Goal: Information Seeking & Learning: Check status

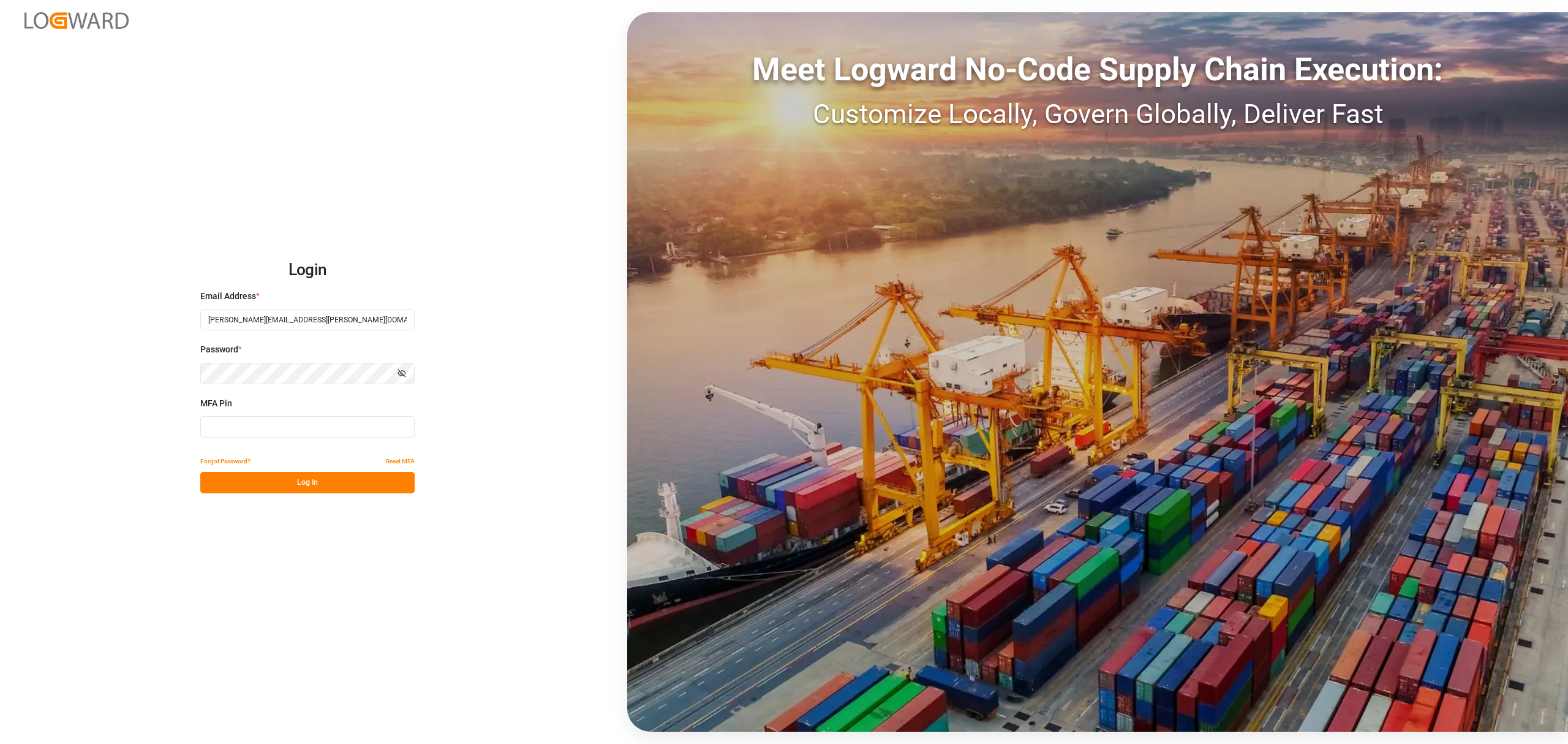
click at [235, 423] on input at bounding box center [307, 426] width 214 height 22
type input "035300"
click at [305, 485] on button "Log In" at bounding box center [307, 482] width 214 height 22
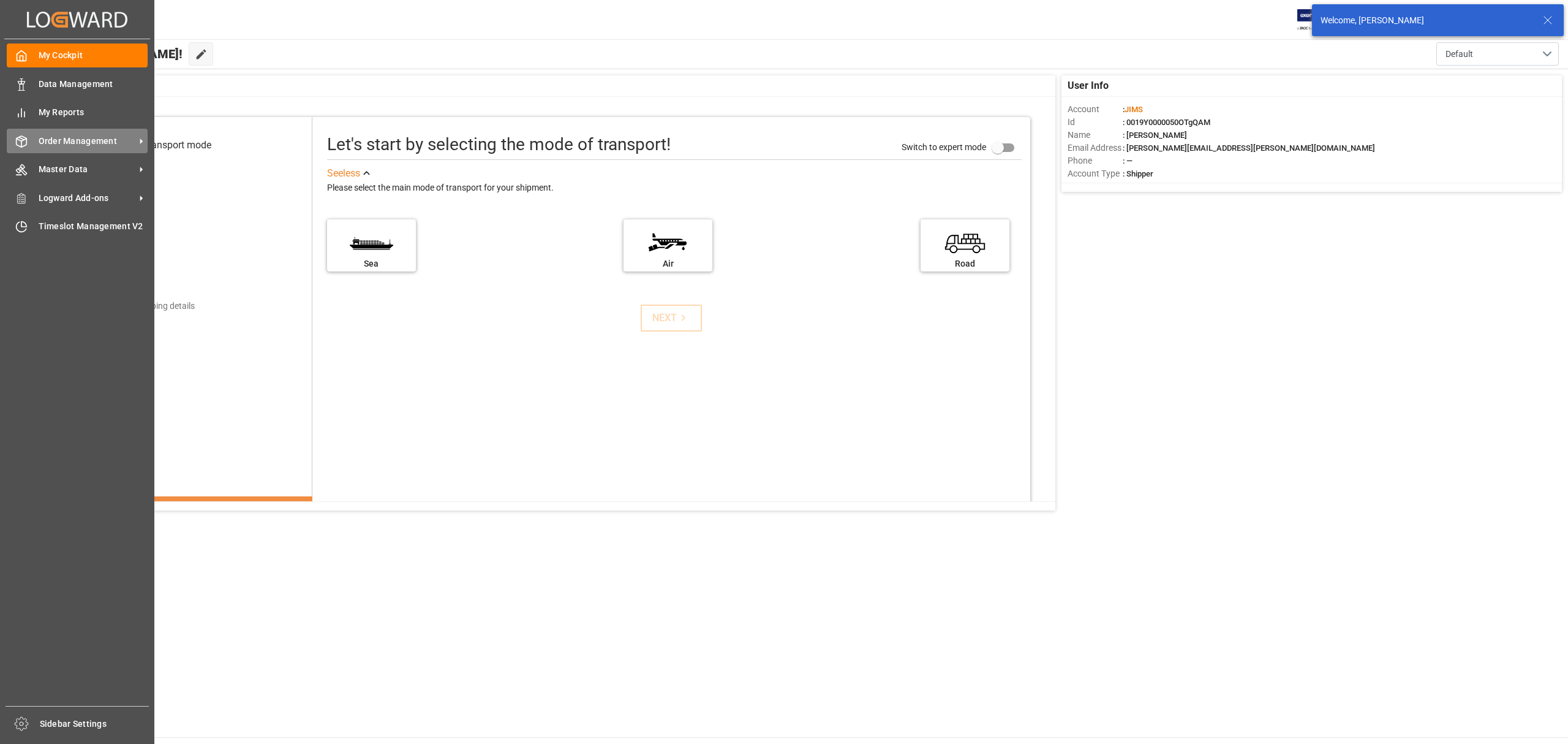
click at [91, 152] on div "Order Management Order Management" at bounding box center [77, 140] width 141 height 24
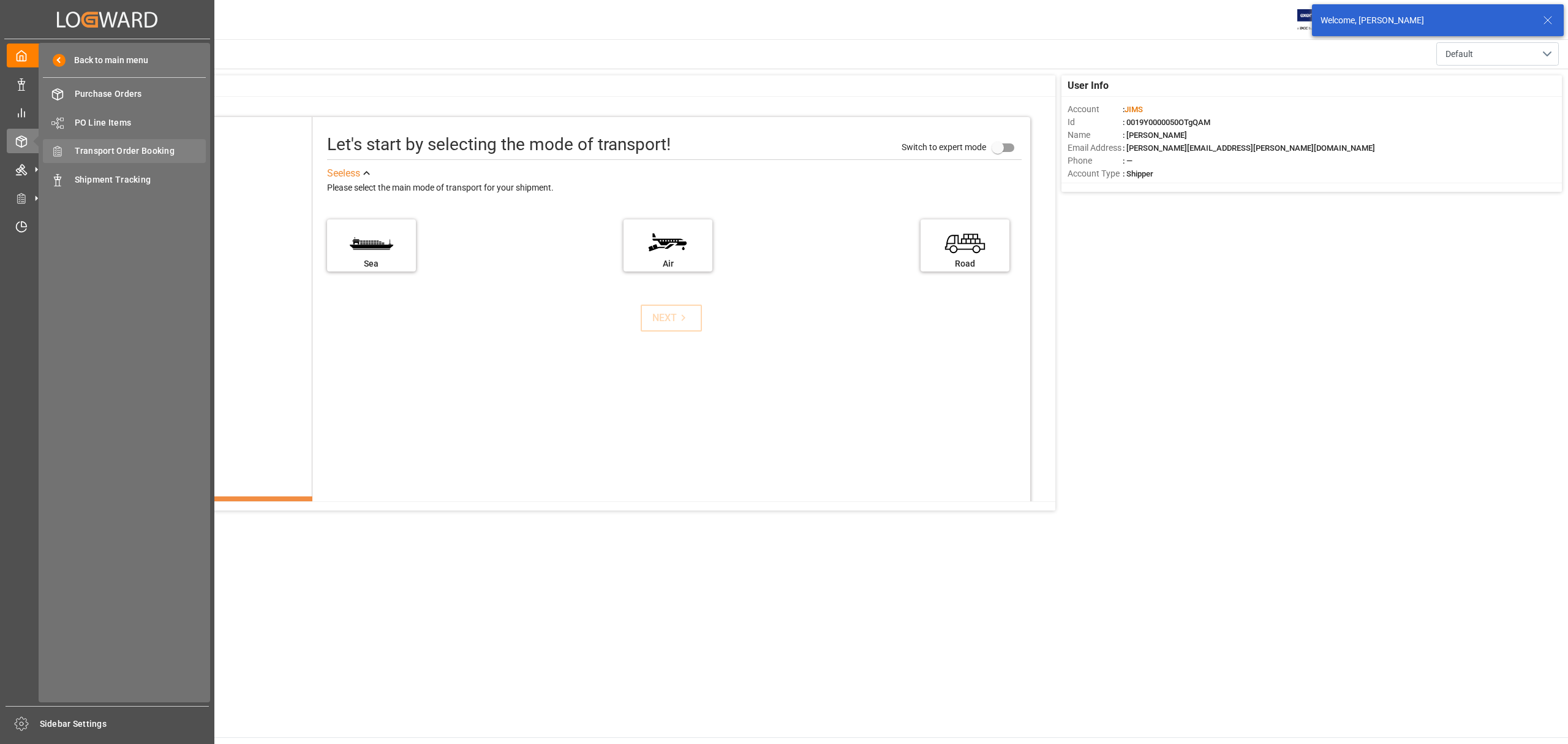
click at [96, 150] on span "Transport Order Booking" at bounding box center [140, 152] width 132 height 13
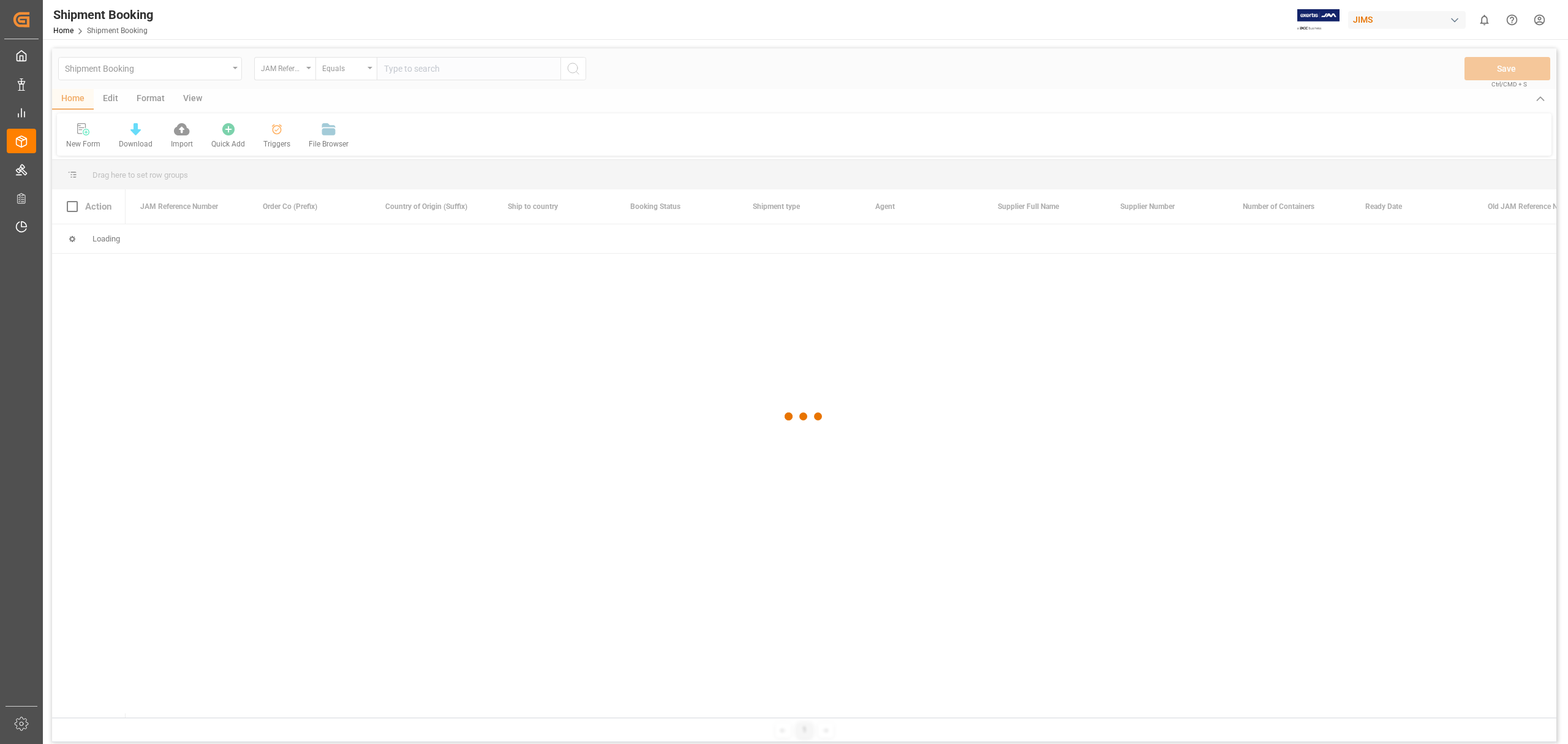
type input "77-8929-DE"
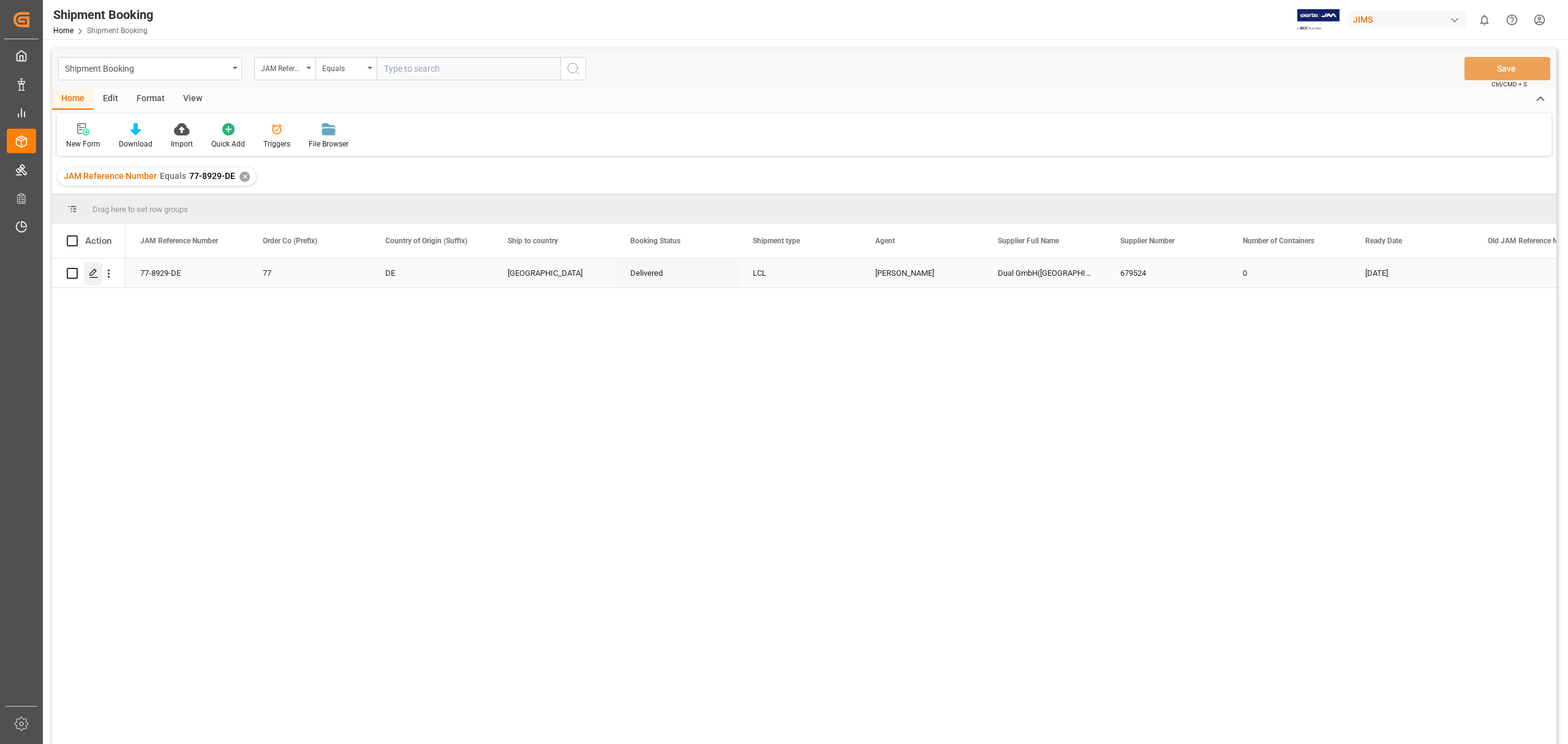
click at [87, 273] on div "Press SPACE to select this row." at bounding box center [93, 274] width 18 height 23
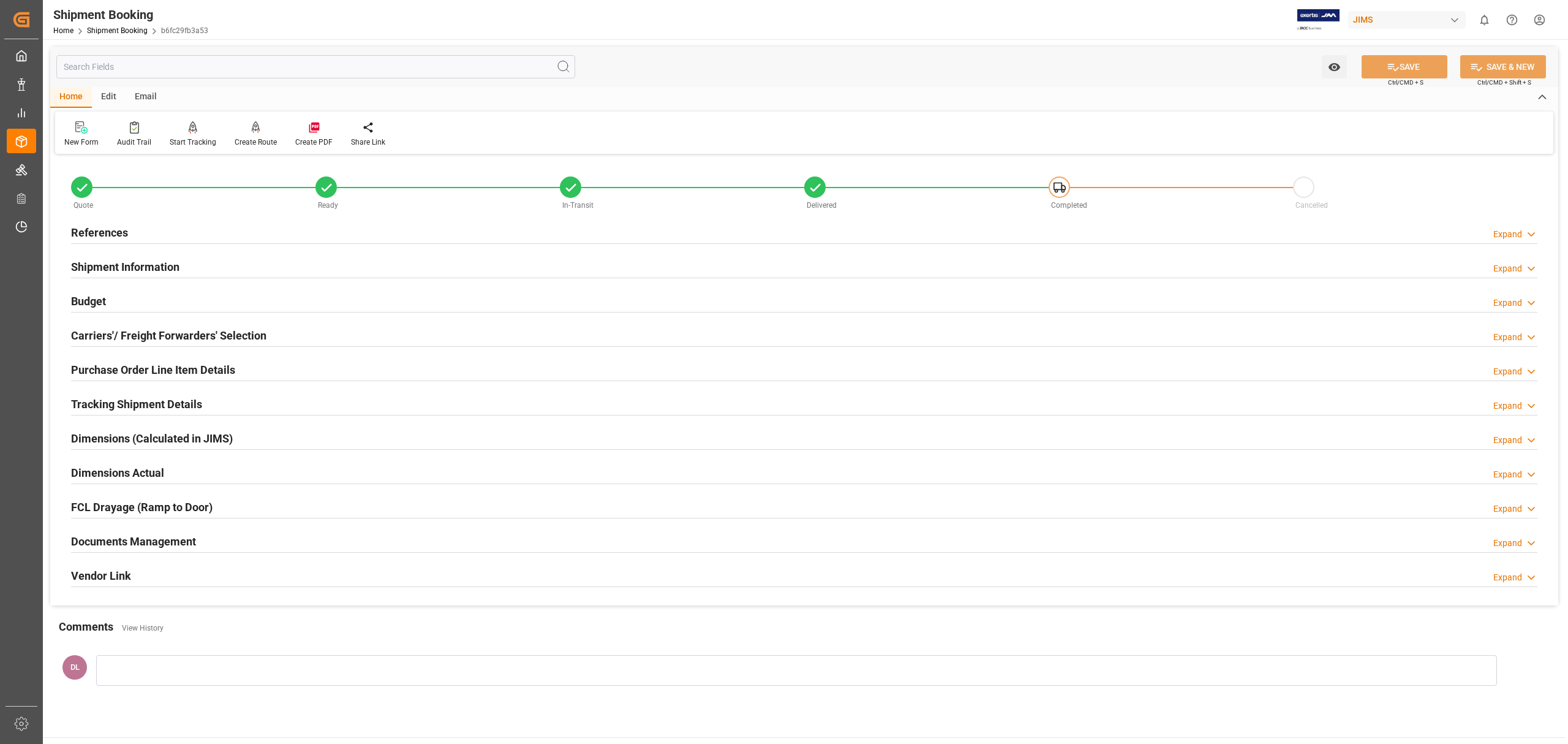
click at [101, 531] on div "Documents Management" at bounding box center [134, 540] width 125 height 24
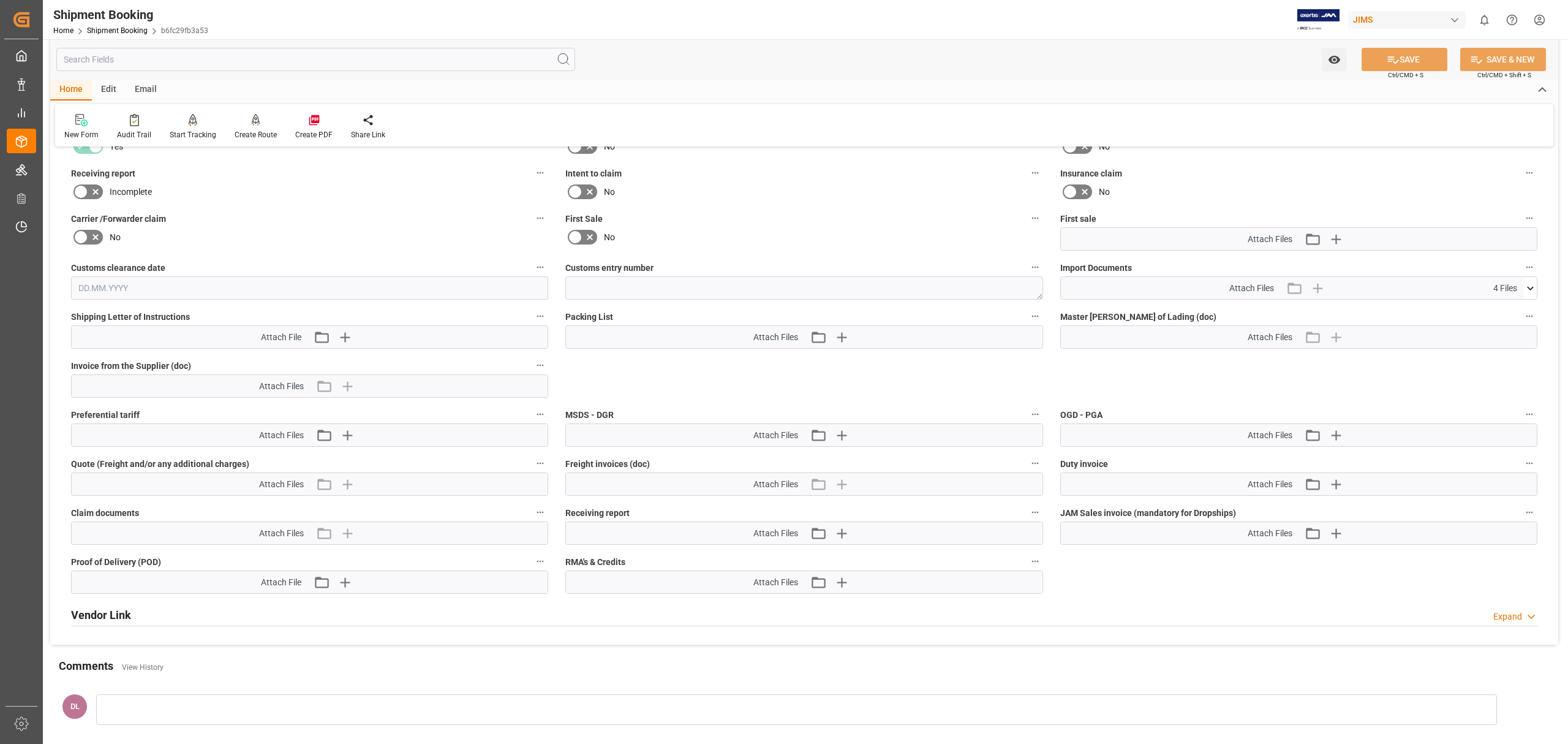
scroll to position [490, 0]
click at [1536, 285] on icon at bounding box center [1530, 287] width 13 height 13
click at [1505, 319] on icon at bounding box center [1498, 323] width 13 height 13
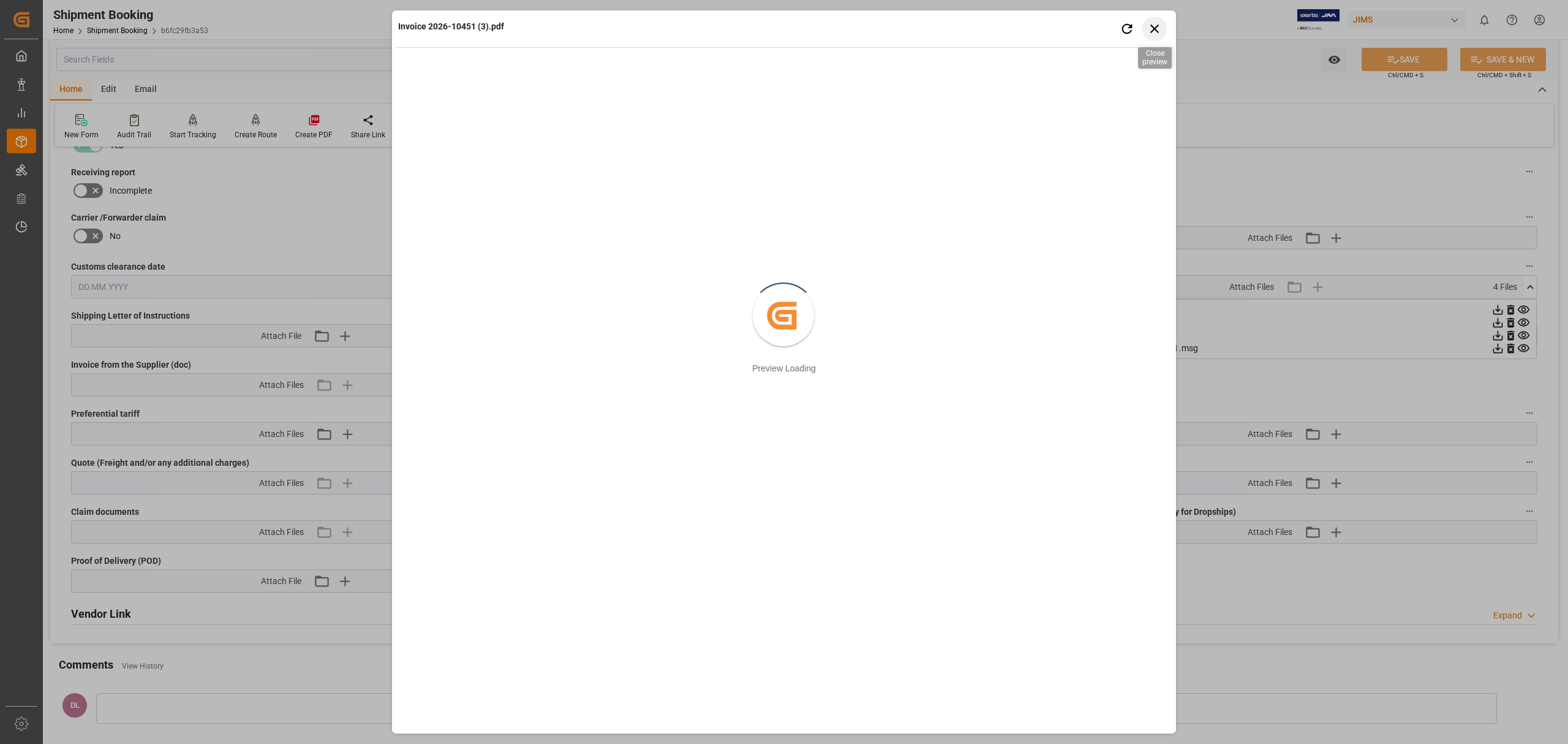
click at [1158, 29] on icon "button" at bounding box center [1155, 28] width 15 height 15
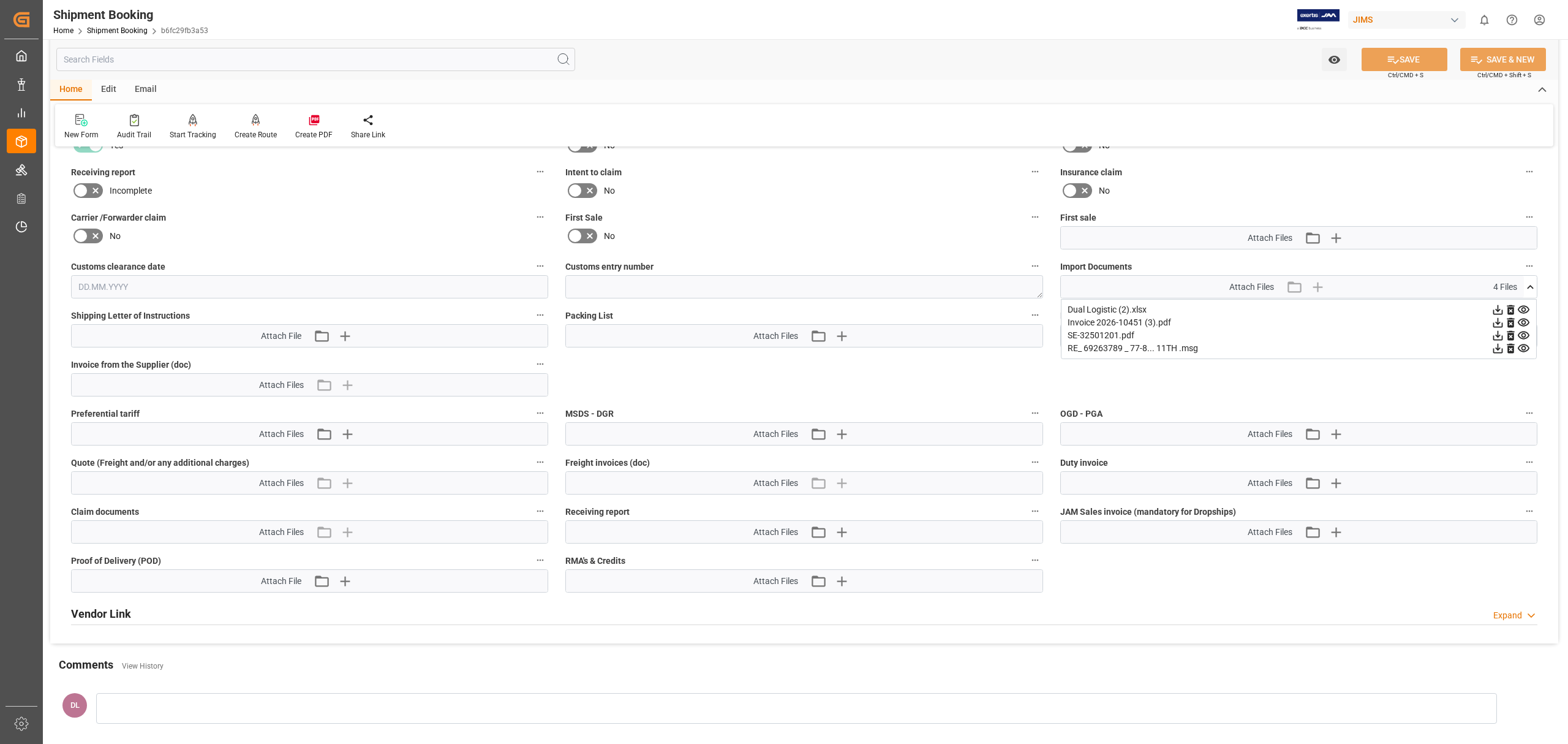
click at [1498, 319] on icon at bounding box center [1498, 323] width 9 height 9
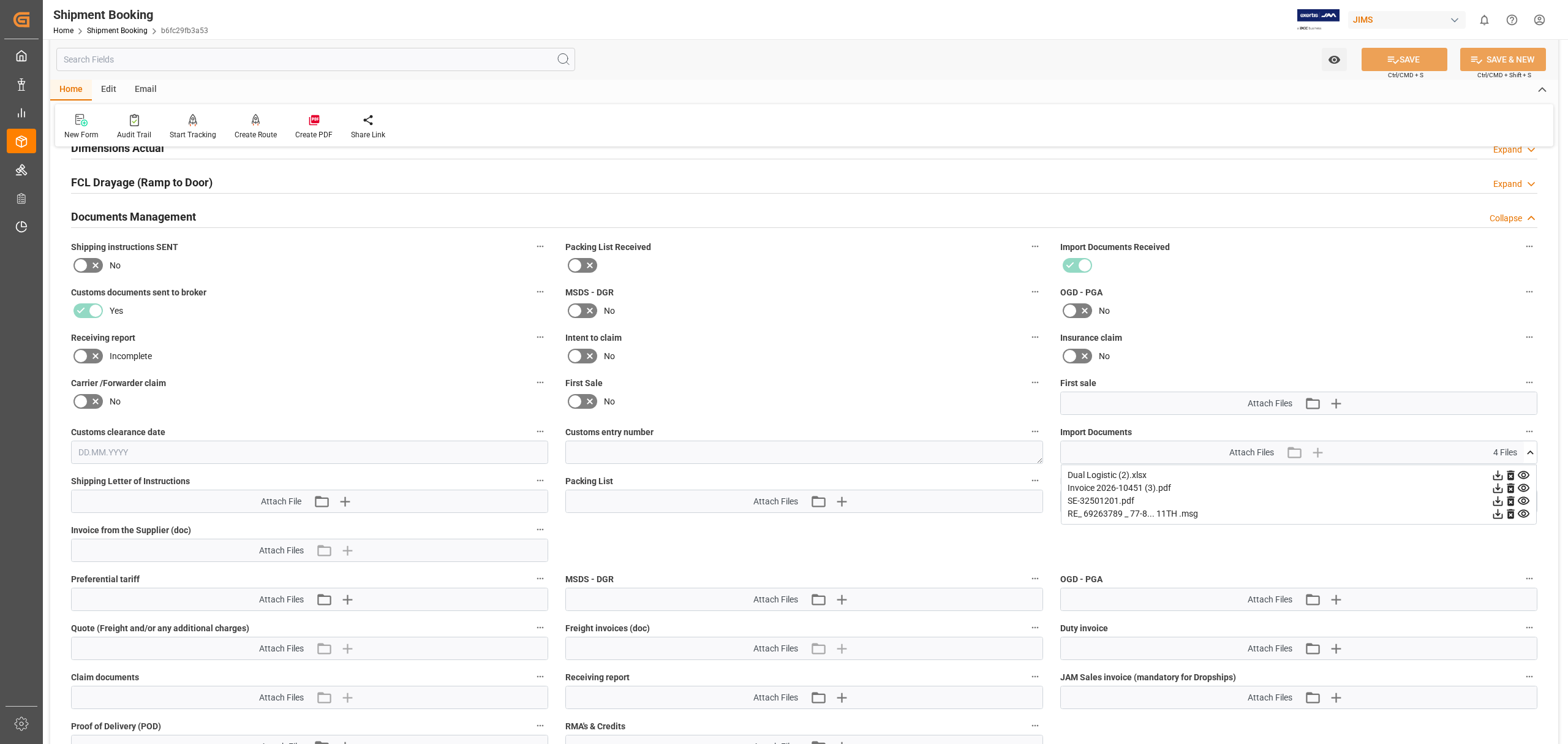
scroll to position [327, 0]
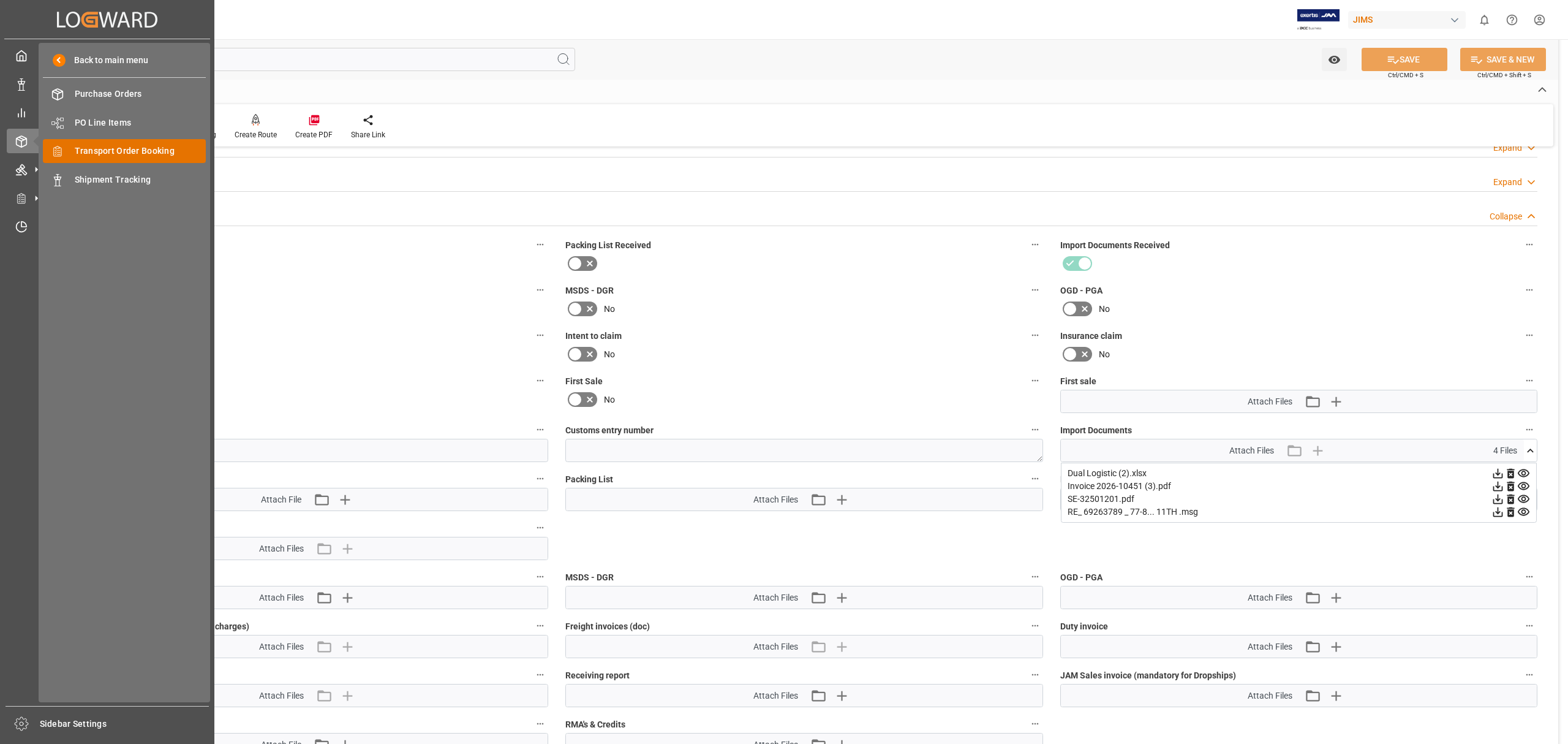
click at [91, 155] on span "Transport Order Booking" at bounding box center [140, 152] width 132 height 13
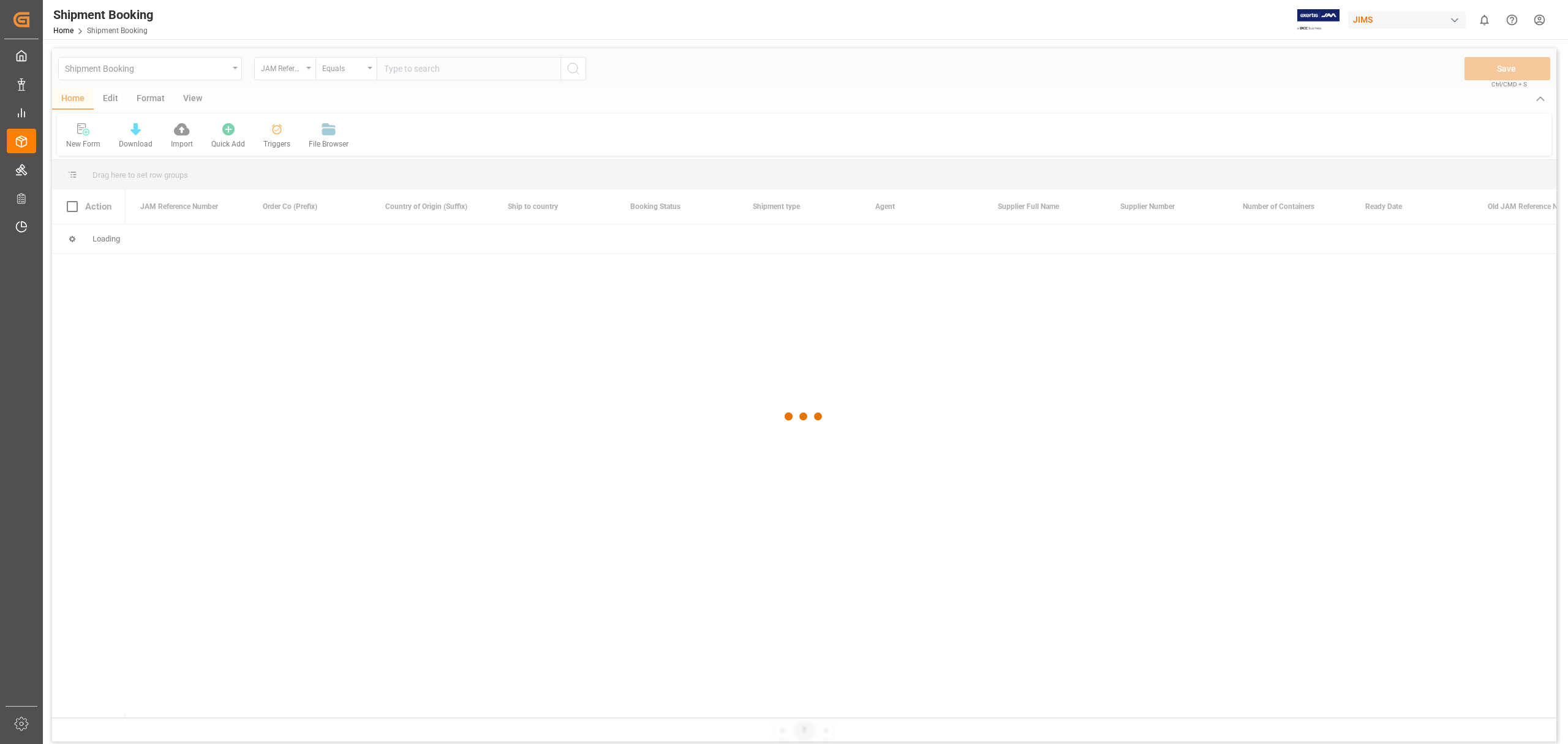
type input "77-10233-US"
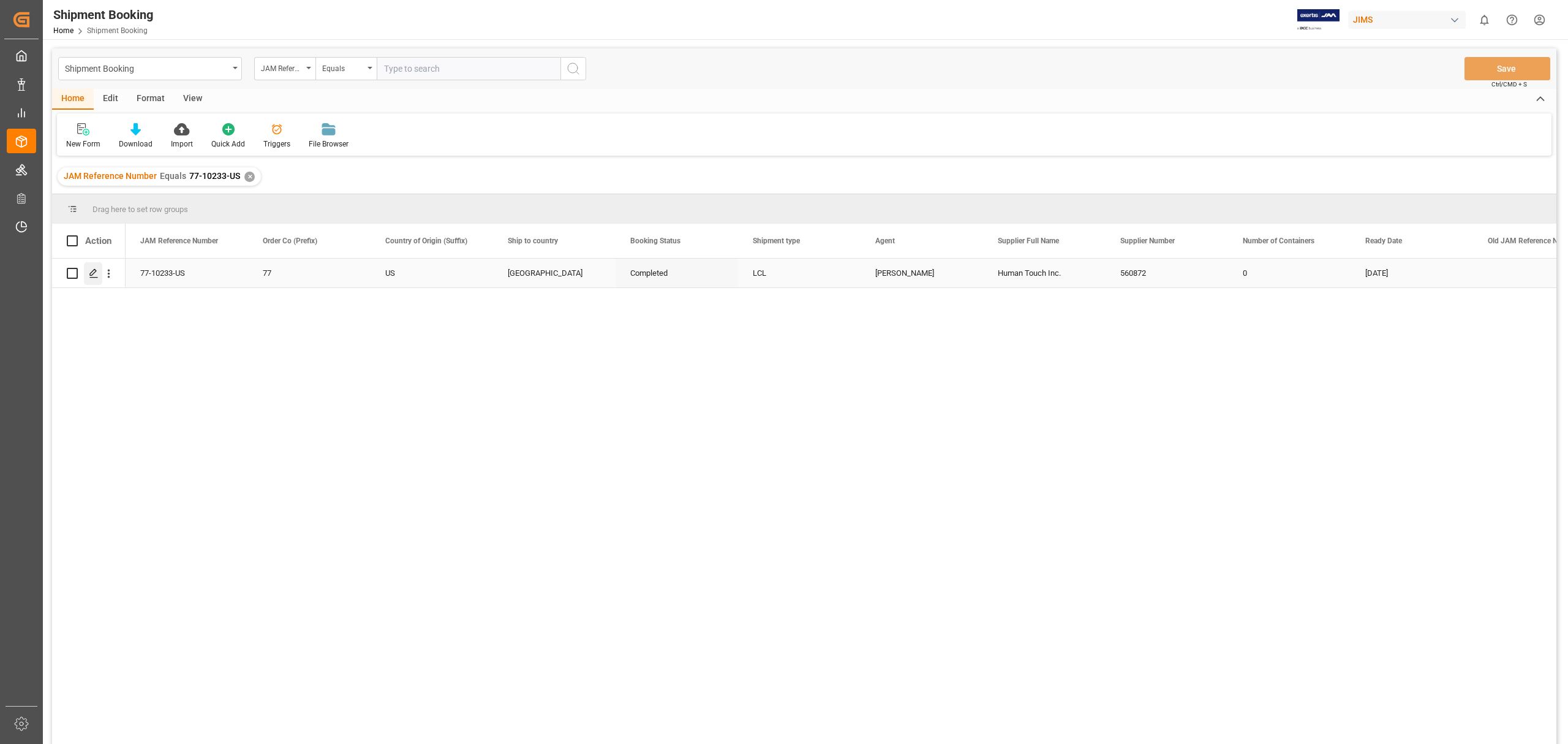
click at [95, 278] on line "Press SPACE to select this row." at bounding box center [94, 278] width 8 height 0
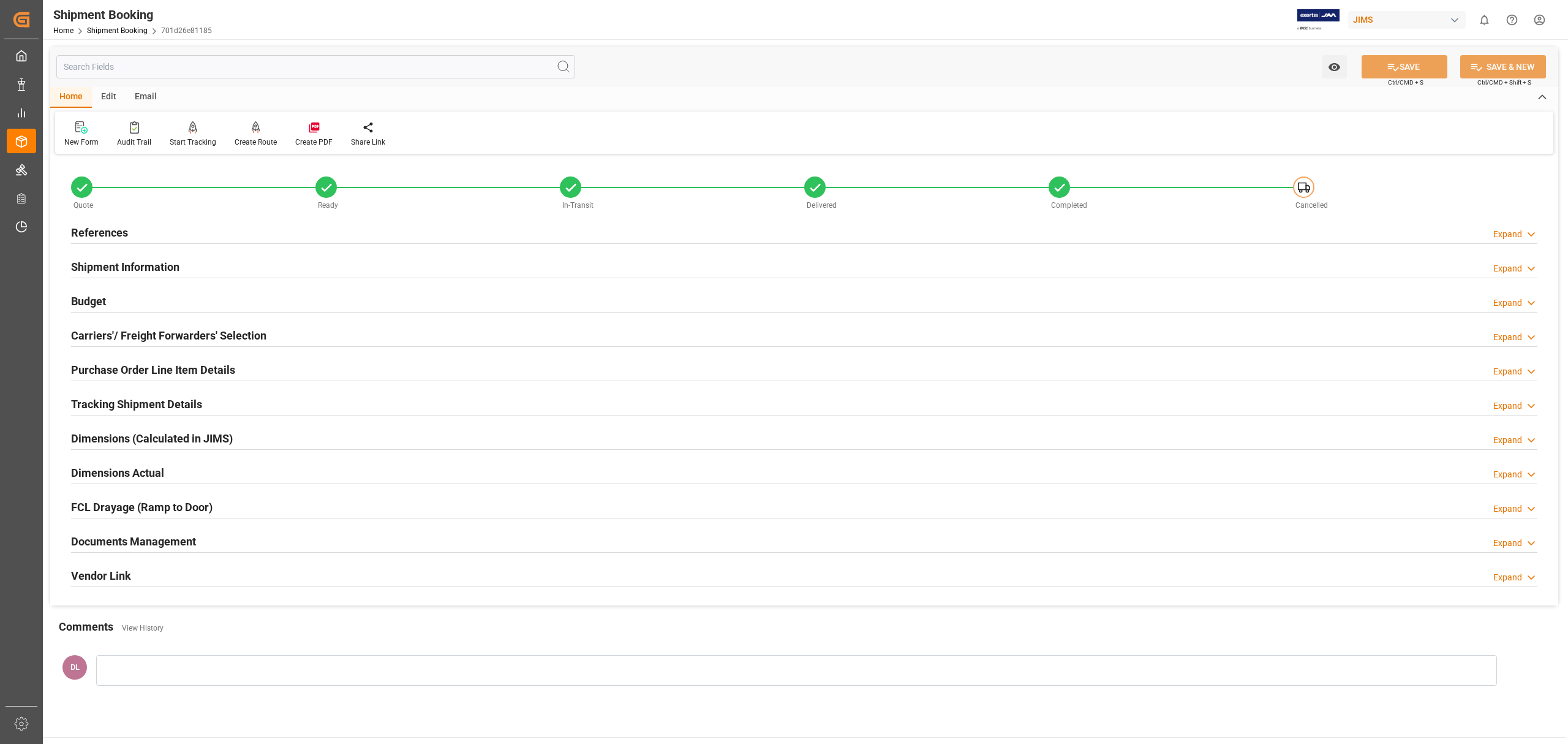
click at [332, 538] on div "Documents Management Expand" at bounding box center [804, 540] width 1467 height 24
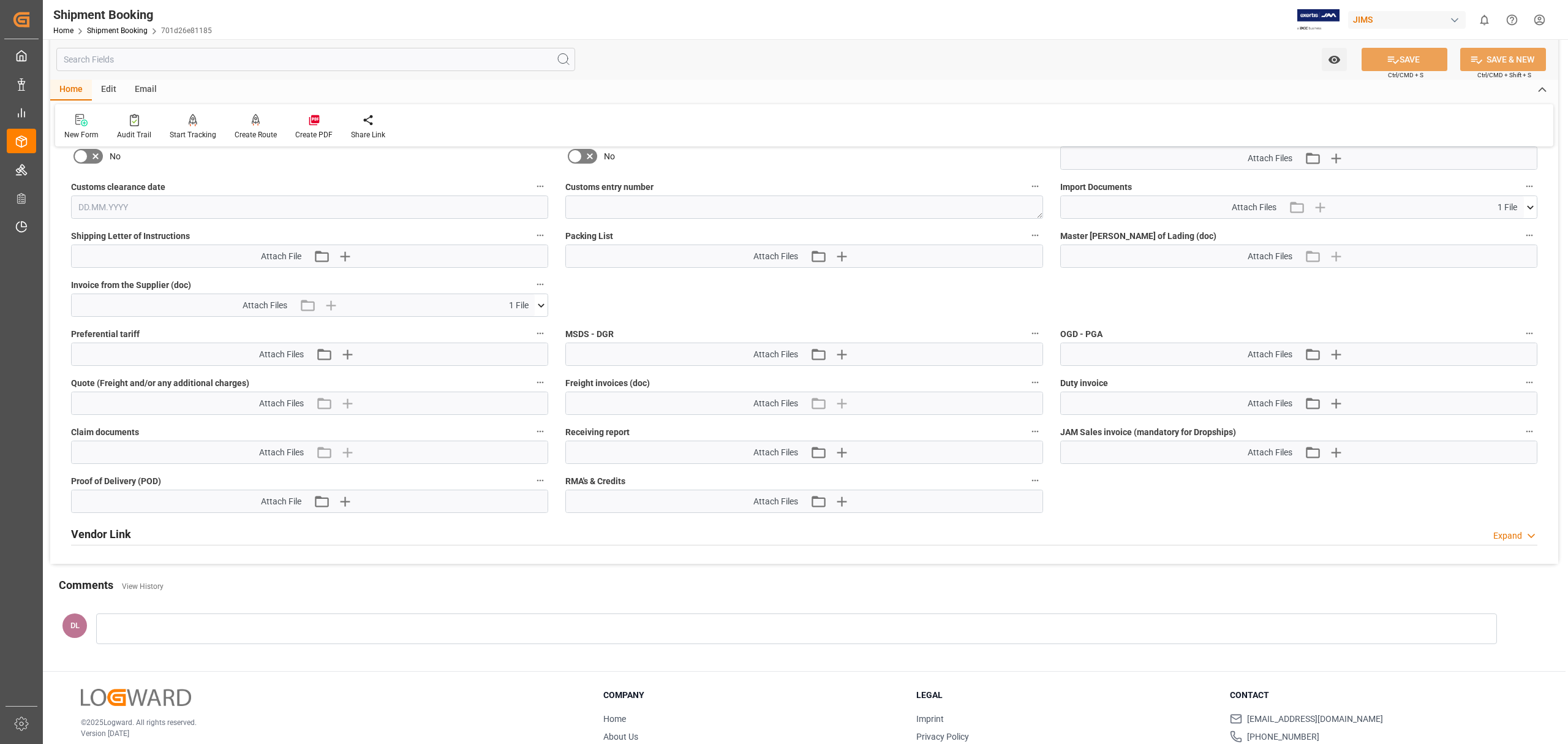
scroll to position [572, 0]
click at [547, 304] on icon at bounding box center [541, 304] width 13 height 13
click at [515, 328] on icon at bounding box center [509, 326] width 13 height 13
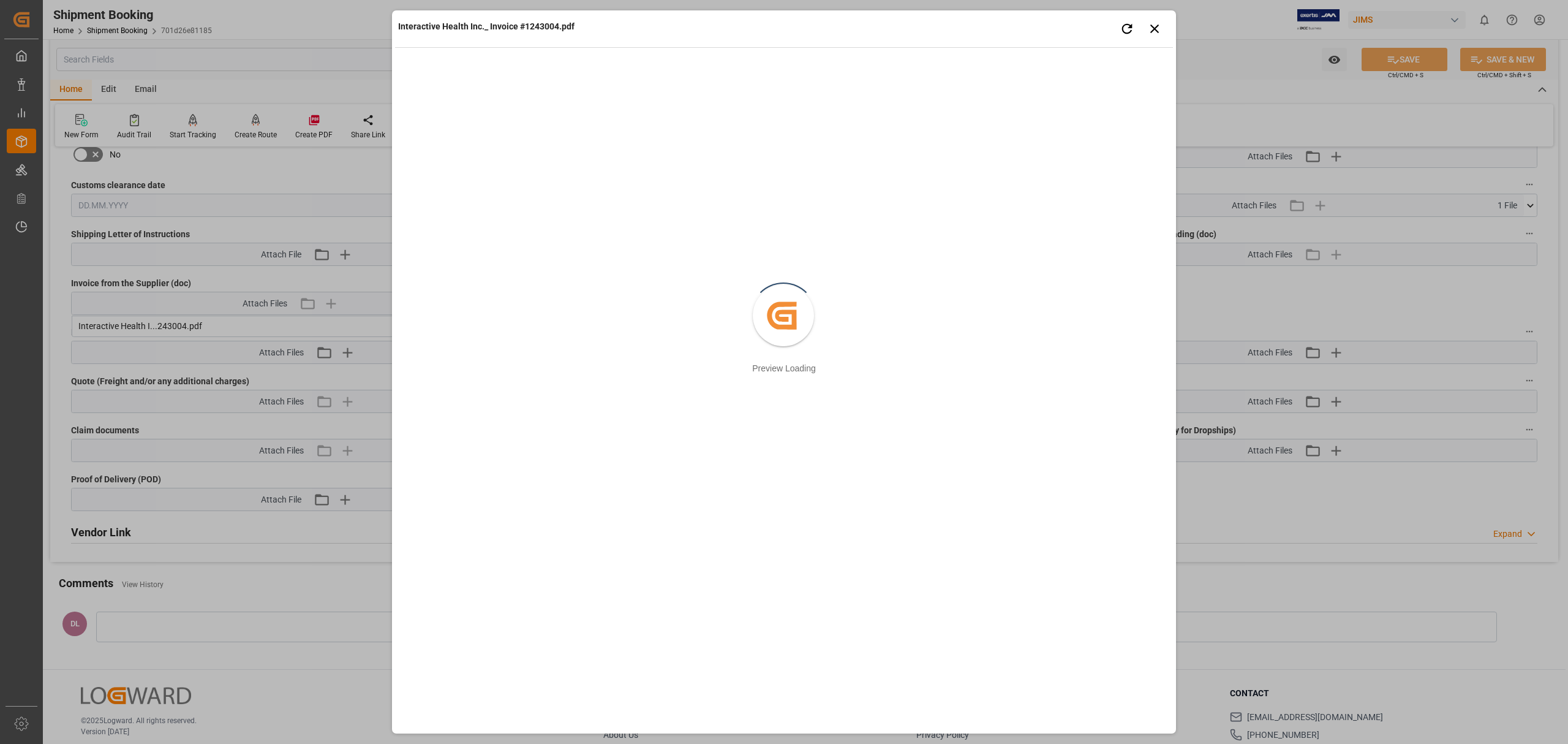
click at [1520, 318] on div "Interactive Health Inc._ Invoice #1243004.pdf Retry Close preview Created by po…" at bounding box center [784, 372] width 1568 height 744
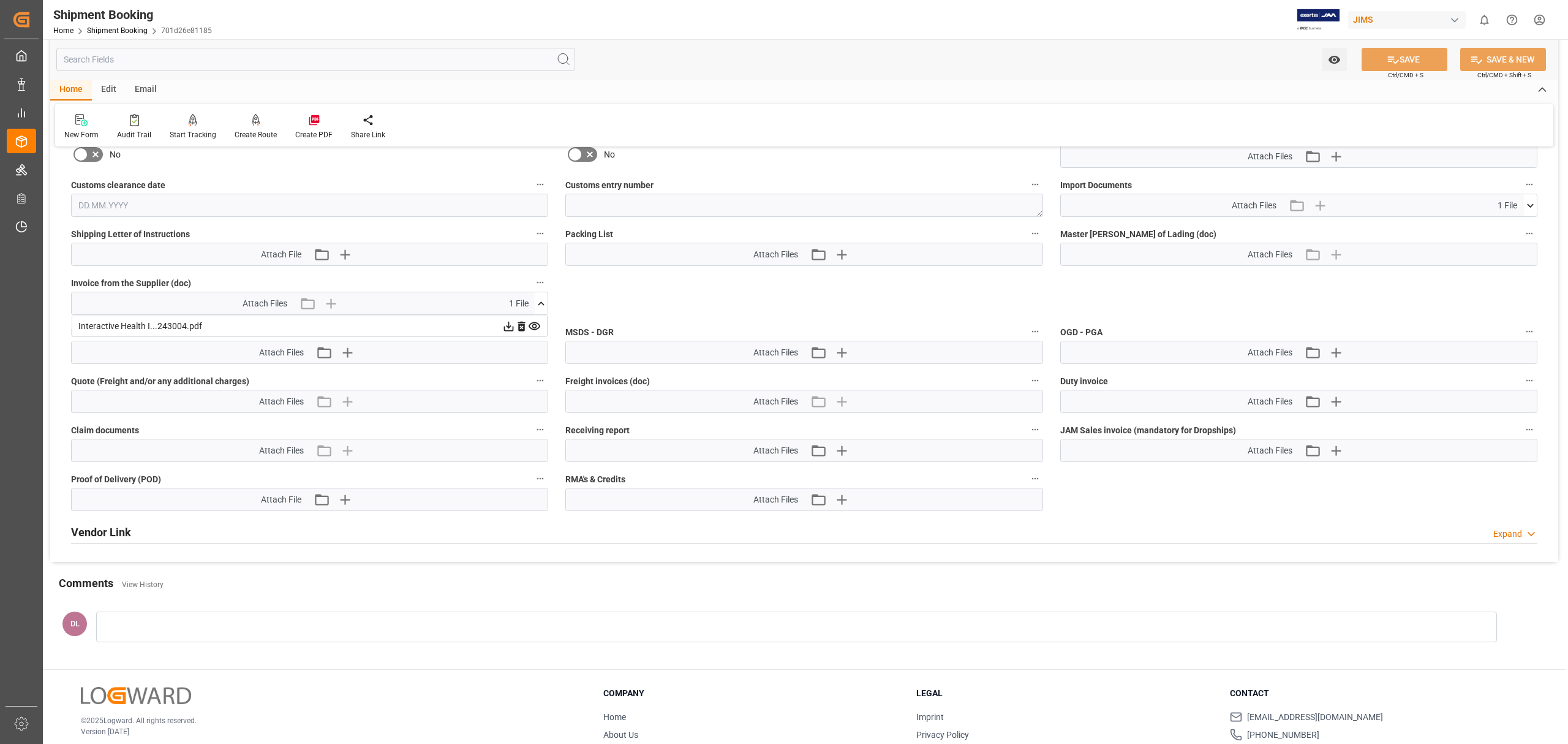
click at [1531, 204] on icon at bounding box center [1530, 206] width 7 height 4
click at [1503, 225] on icon at bounding box center [1498, 228] width 9 height 9
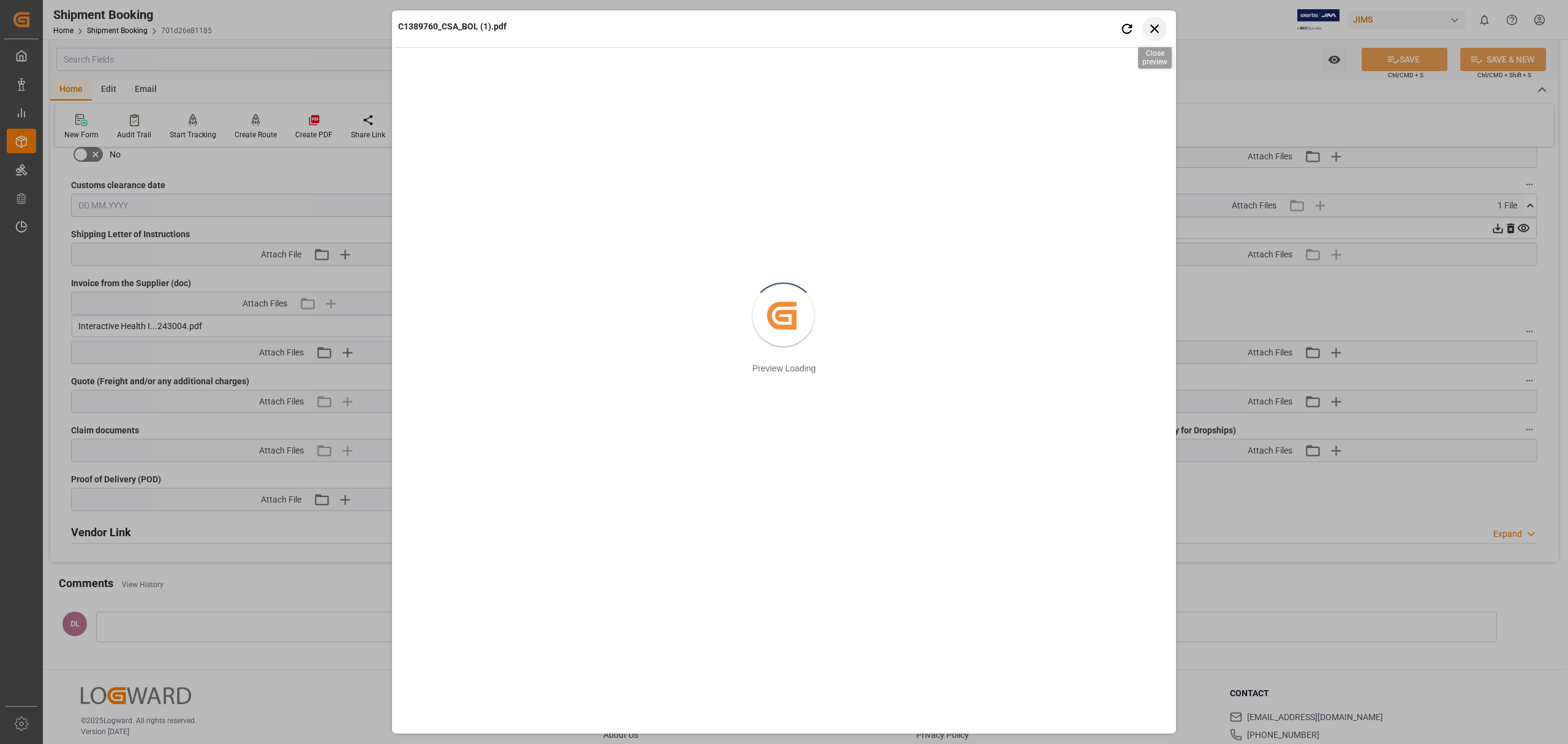
click at [1156, 26] on icon "button" at bounding box center [1155, 28] width 15 height 15
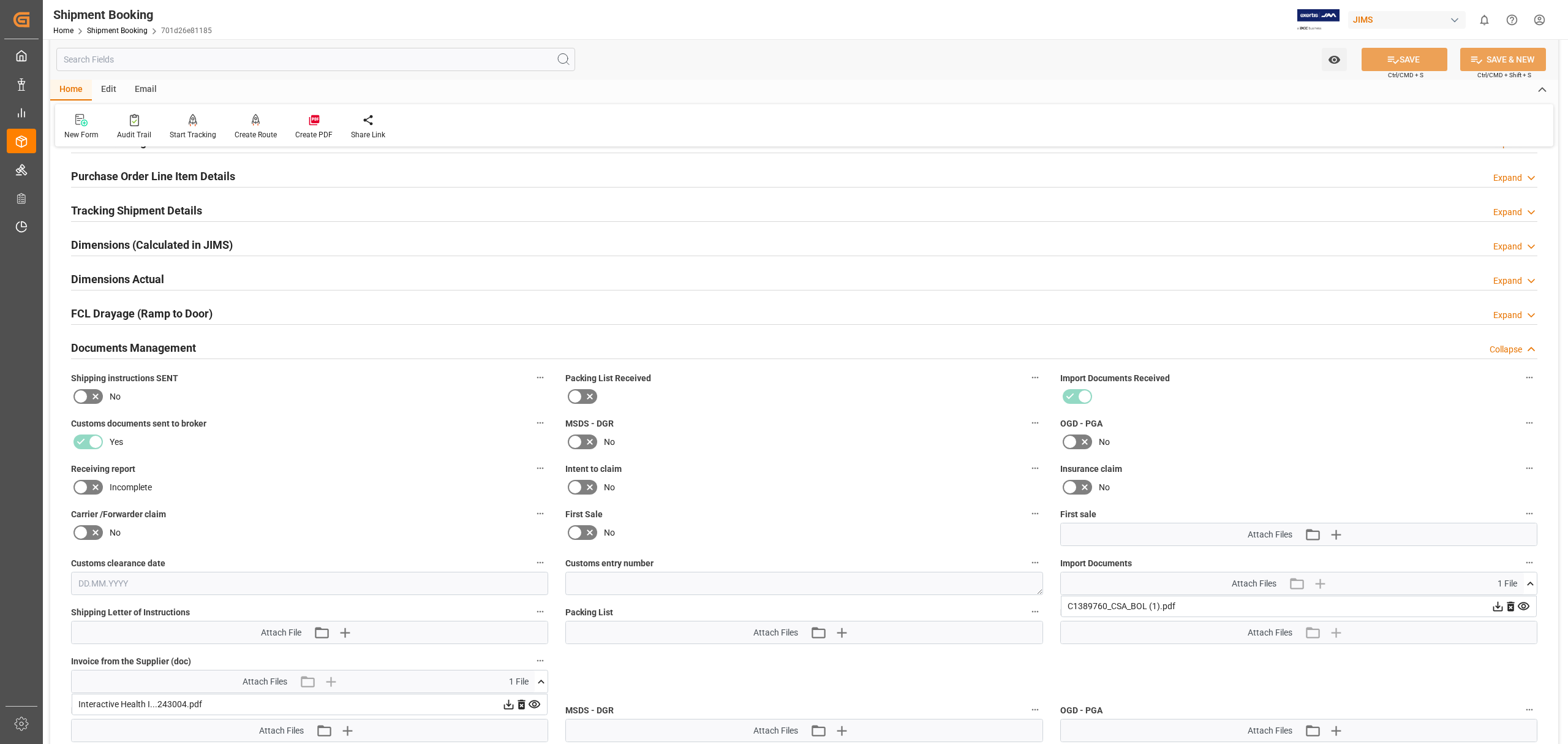
scroll to position [0, 0]
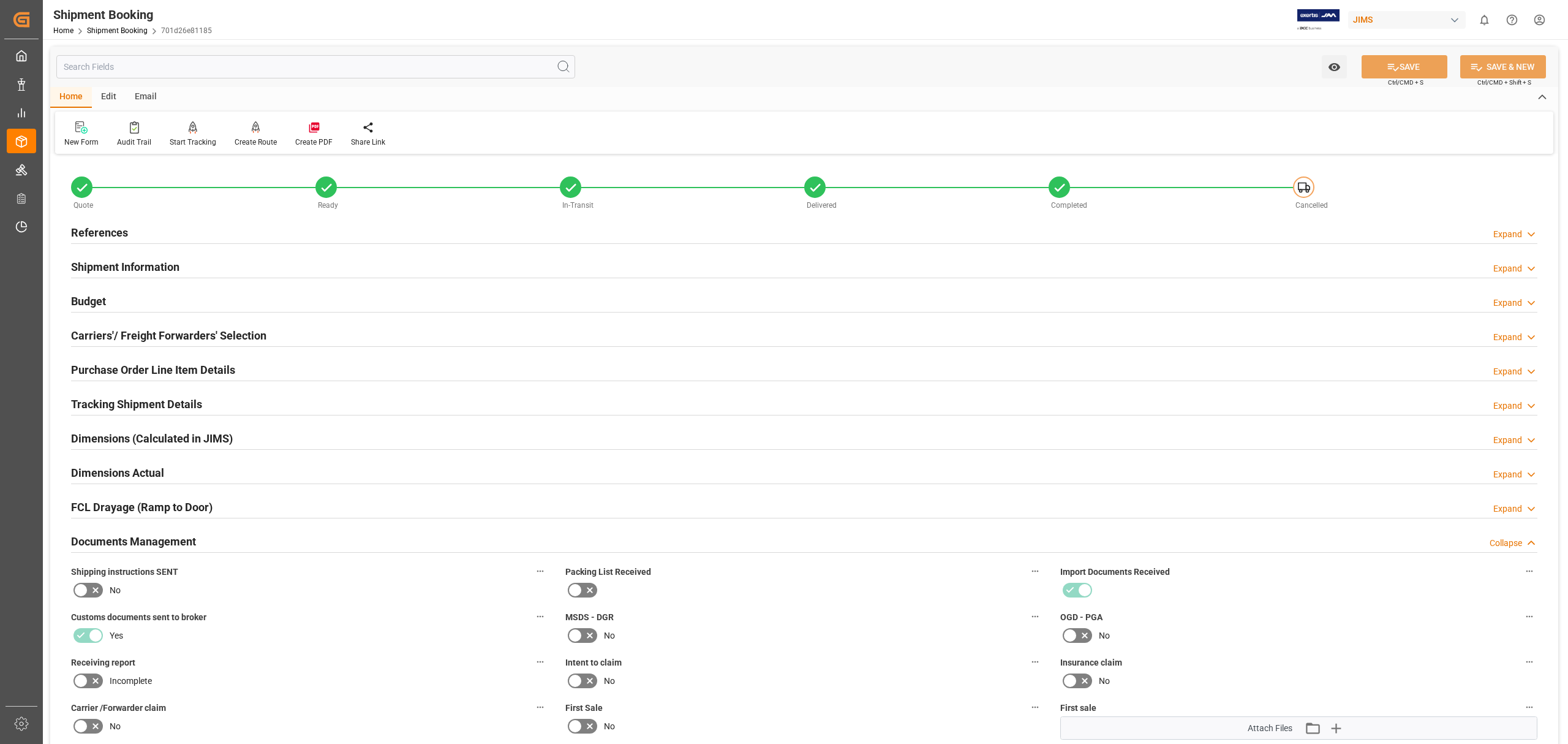
click at [451, 241] on div "References Expand" at bounding box center [804, 231] width 1467 height 24
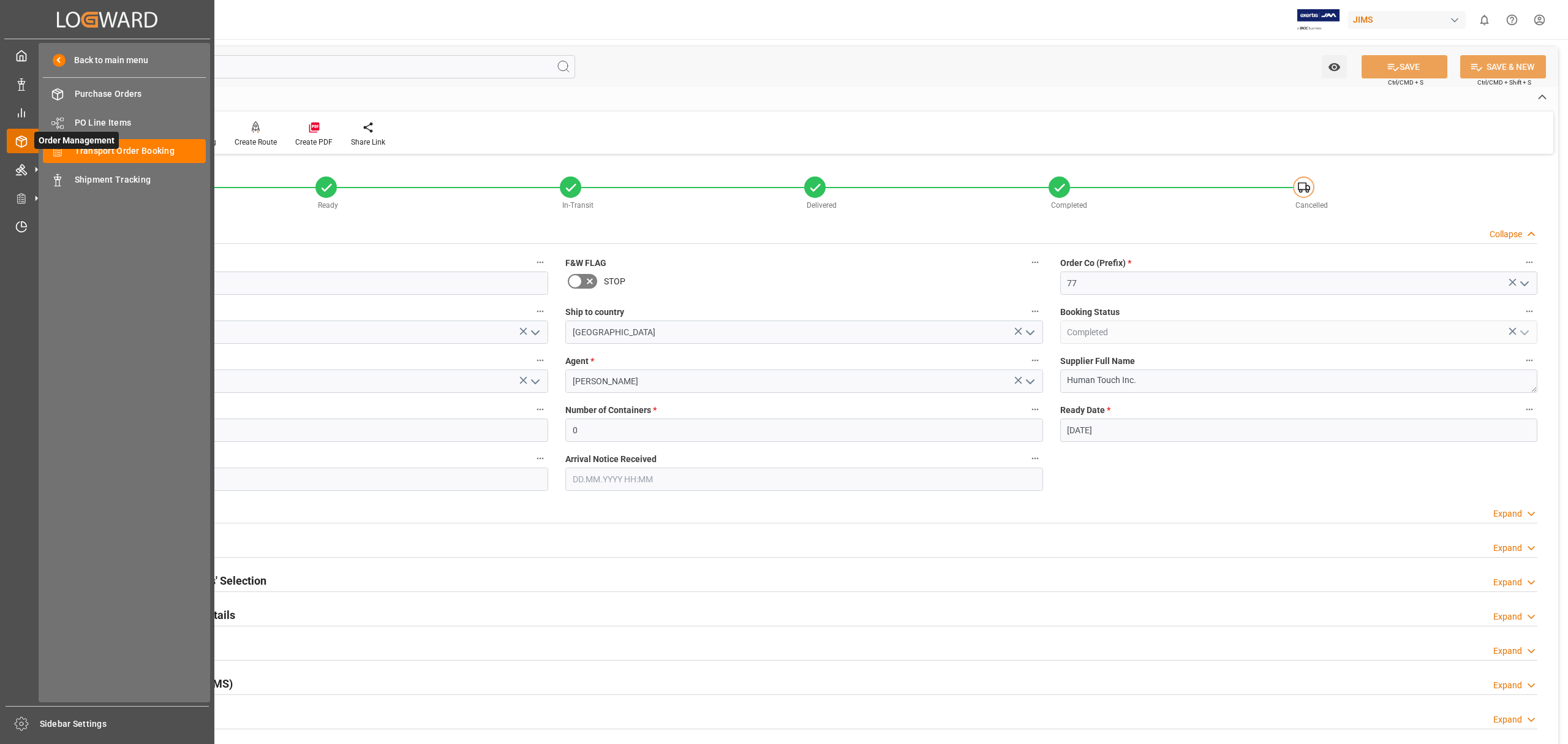
click at [95, 143] on span "Order Management" at bounding box center [76, 140] width 84 height 17
click at [131, 154] on span "Transport Order Booking" at bounding box center [140, 152] width 132 height 13
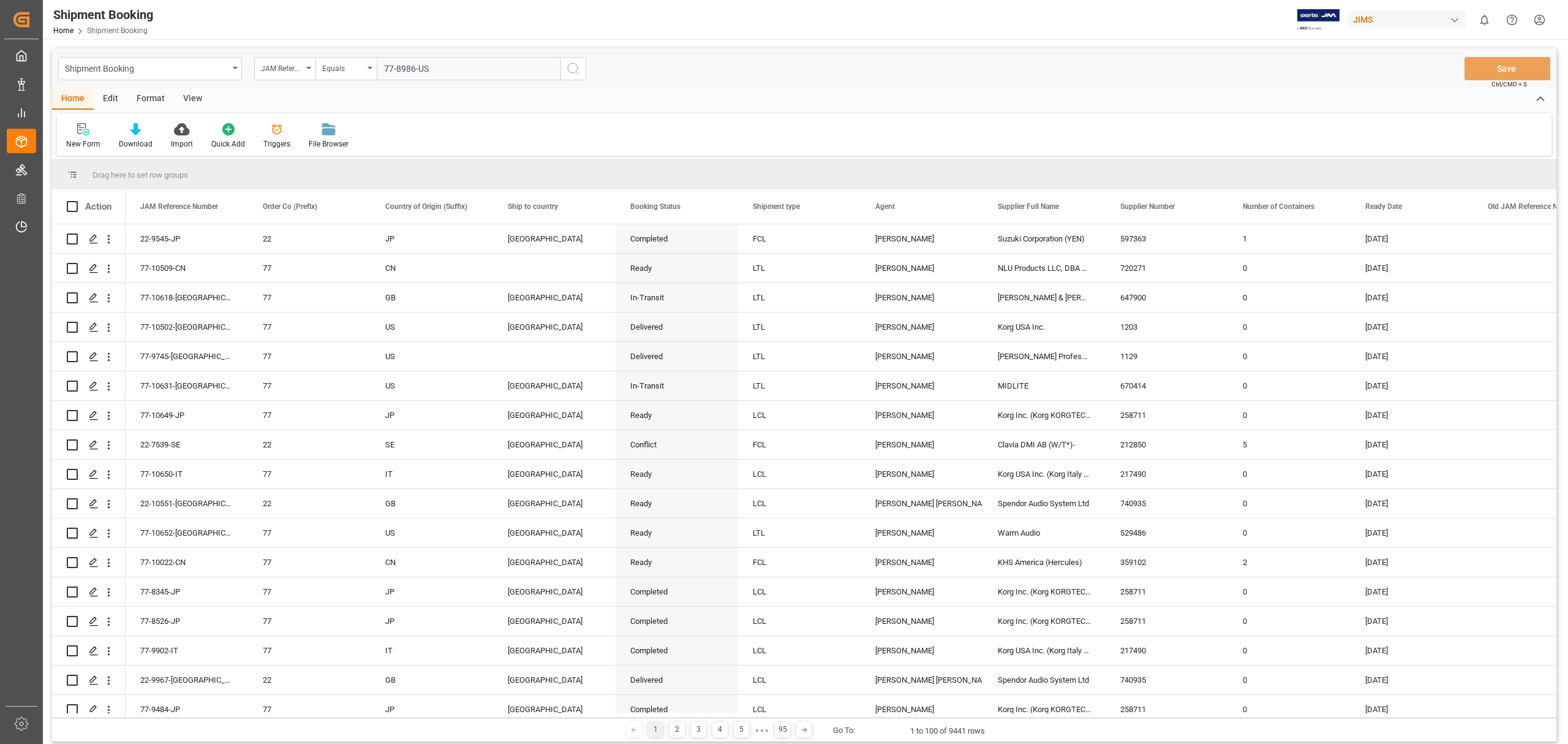
type input "77-8986-US"
click at [576, 65] on icon "search button" at bounding box center [573, 69] width 15 height 15
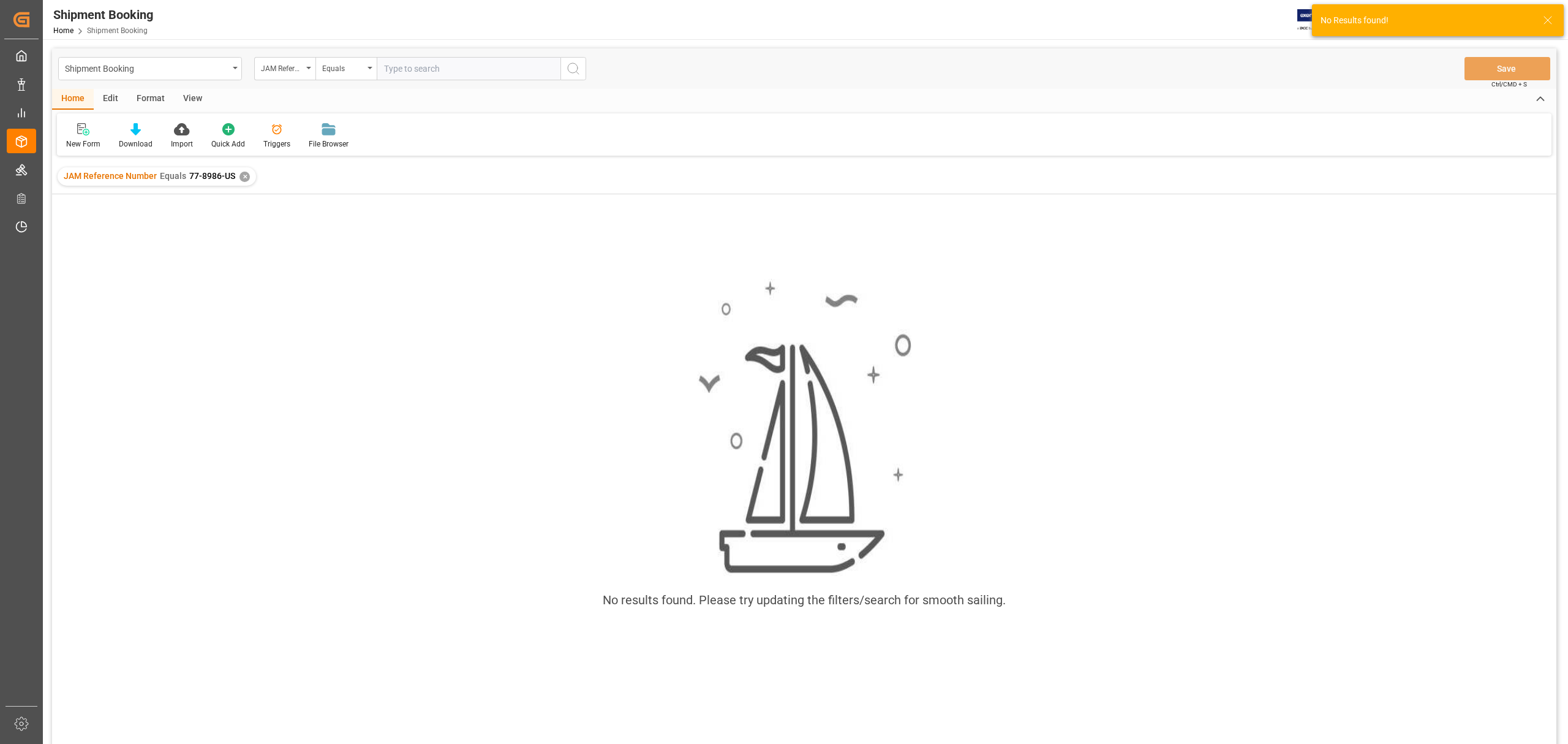
click at [414, 74] on input "text" at bounding box center [469, 68] width 184 height 24
click at [240, 176] on div "✕" at bounding box center [244, 176] width 10 height 10
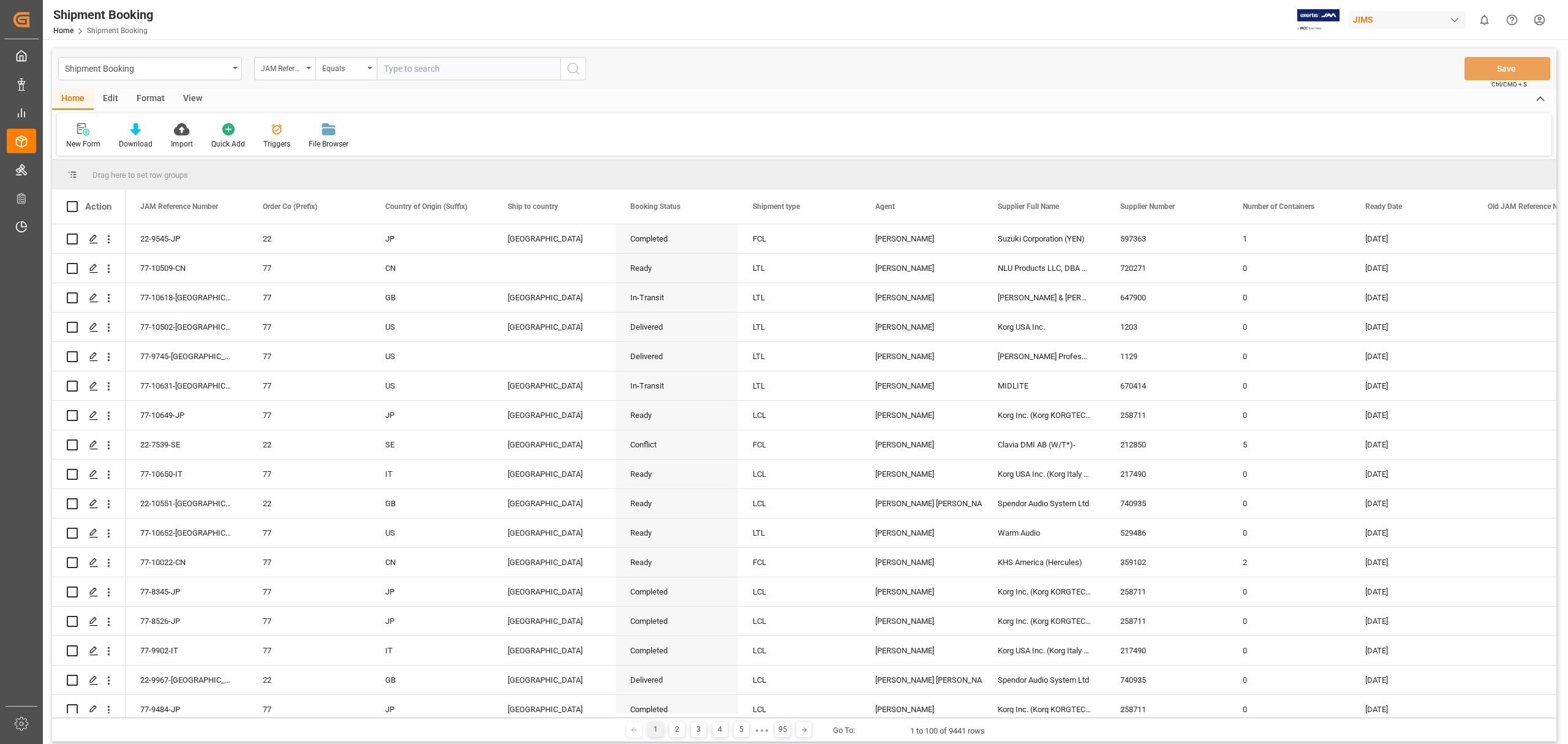
click at [399, 66] on input "text" at bounding box center [469, 68] width 184 height 24
paste input "77-8986-US"
type input "77-8986-US"
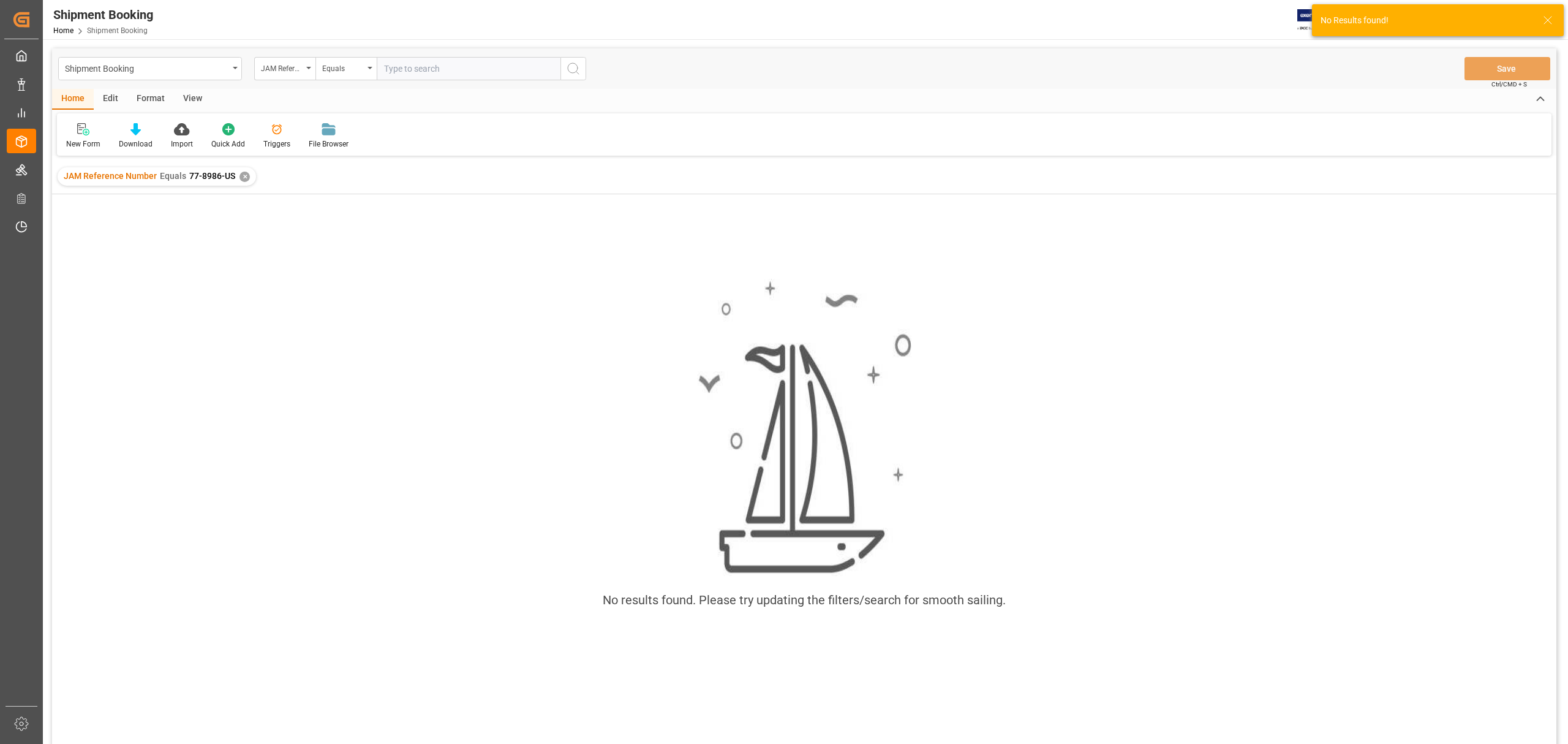
click at [240, 172] on div "✕" at bounding box center [244, 176] width 10 height 10
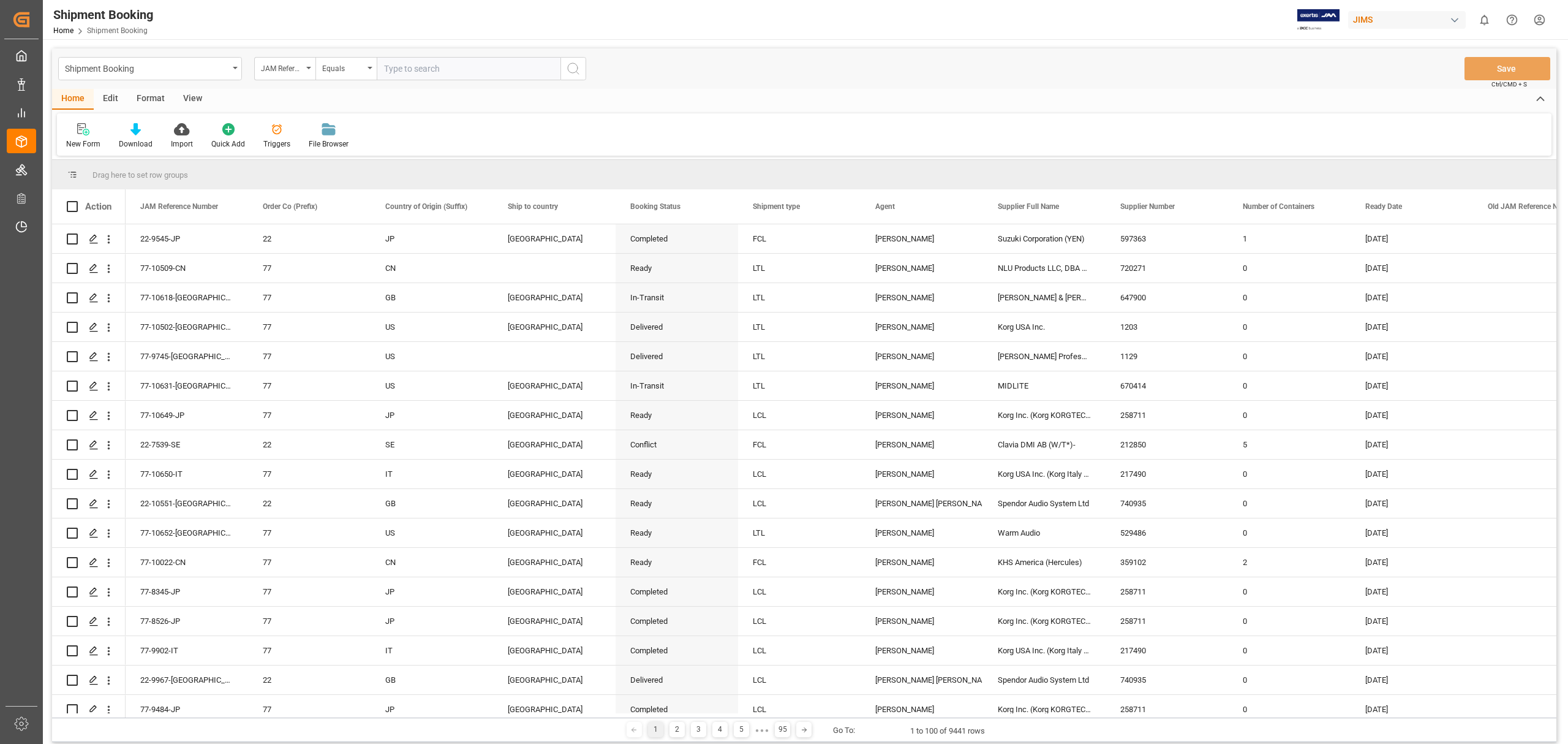
click at [417, 72] on input "text" at bounding box center [469, 68] width 184 height 24
paste input "77-8078-[GEOGRAPHIC_DATA]"
type input "77-8078-[GEOGRAPHIC_DATA]"
click at [571, 72] on icon "search button" at bounding box center [573, 69] width 15 height 15
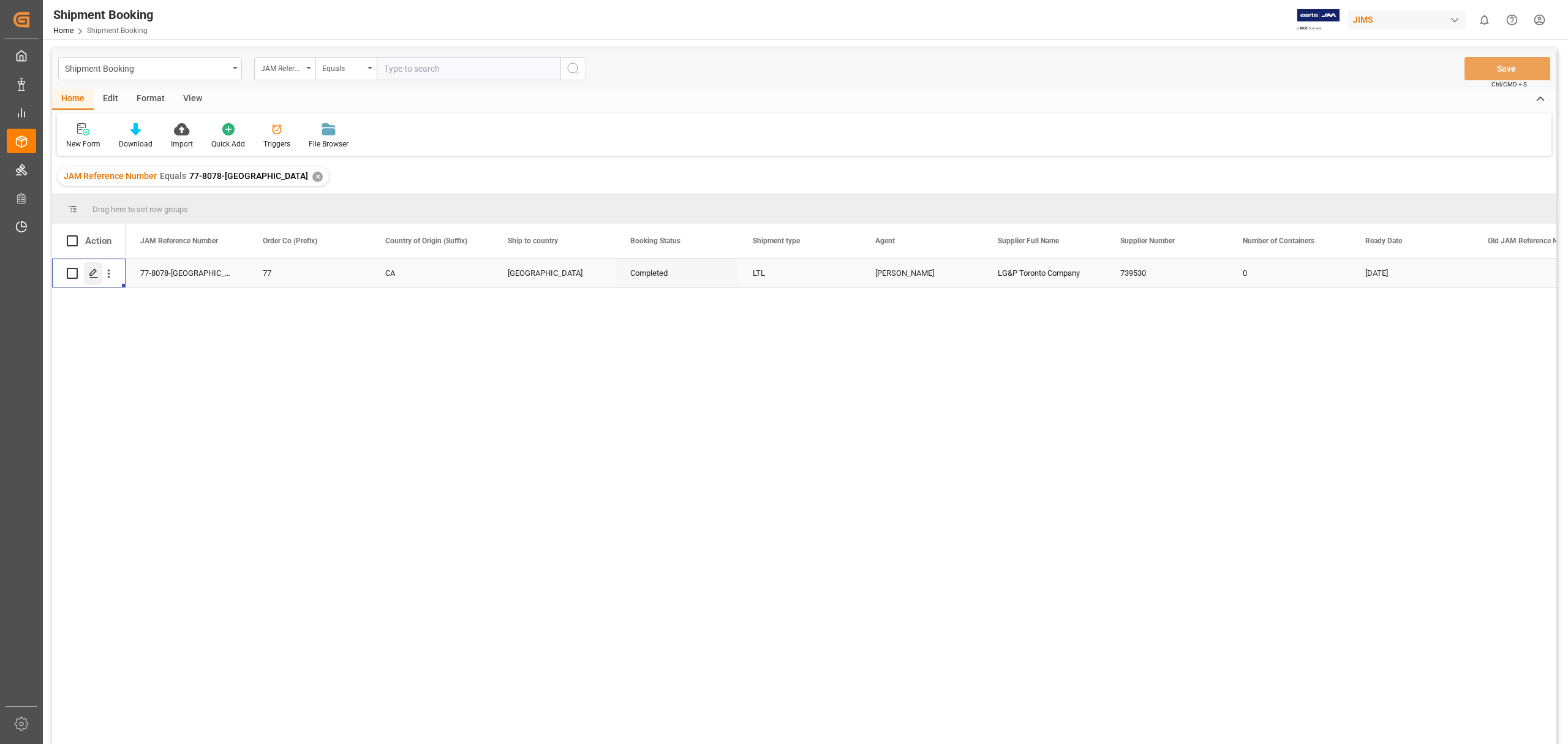
click at [92, 271] on polygon "Press SPACE to select this row." at bounding box center [93, 272] width 6 height 6
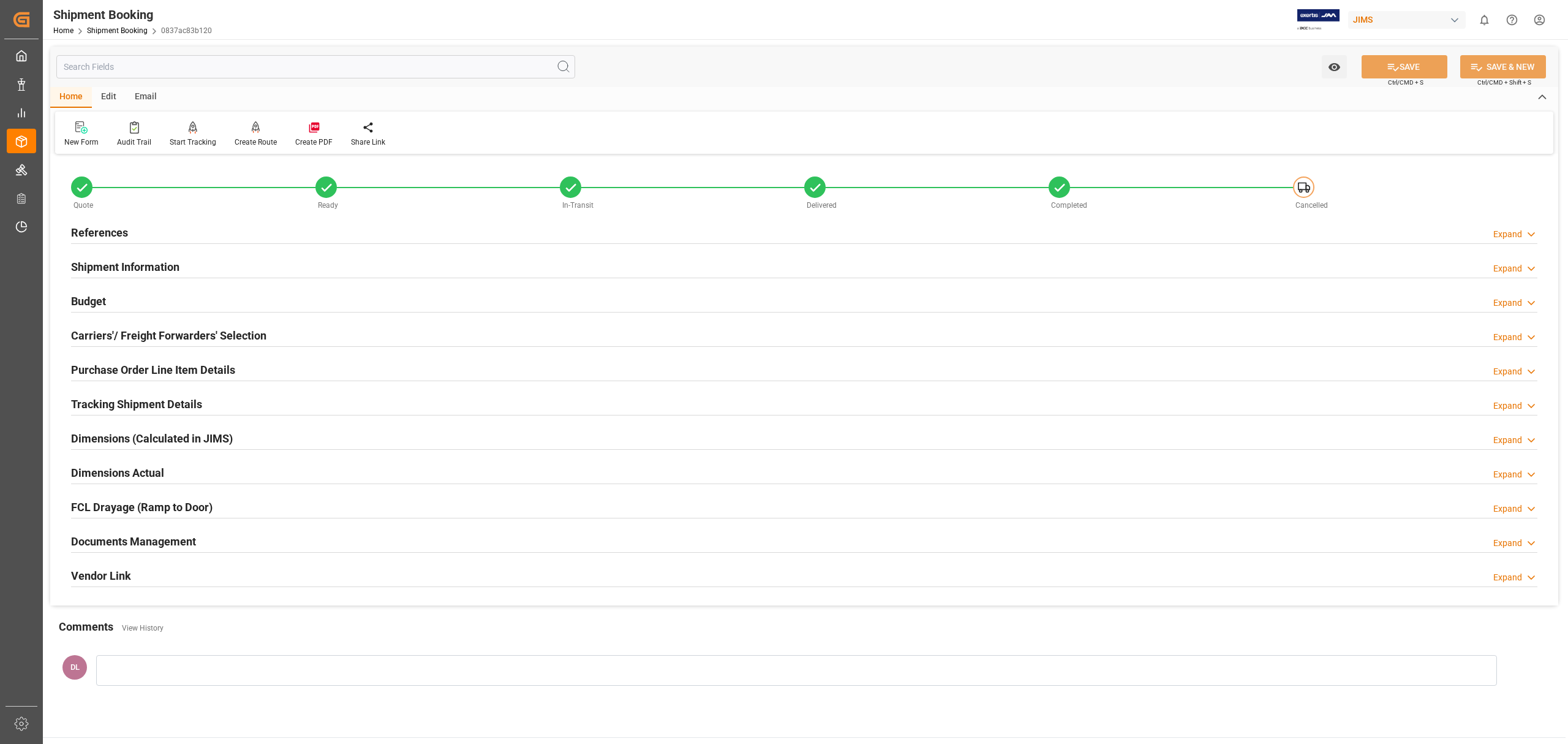
drag, startPoint x: 192, startPoint y: 540, endPoint x: 315, endPoint y: 533, distance: 123.2
click at [194, 538] on h2 "Documents Management" at bounding box center [134, 540] width 125 height 16
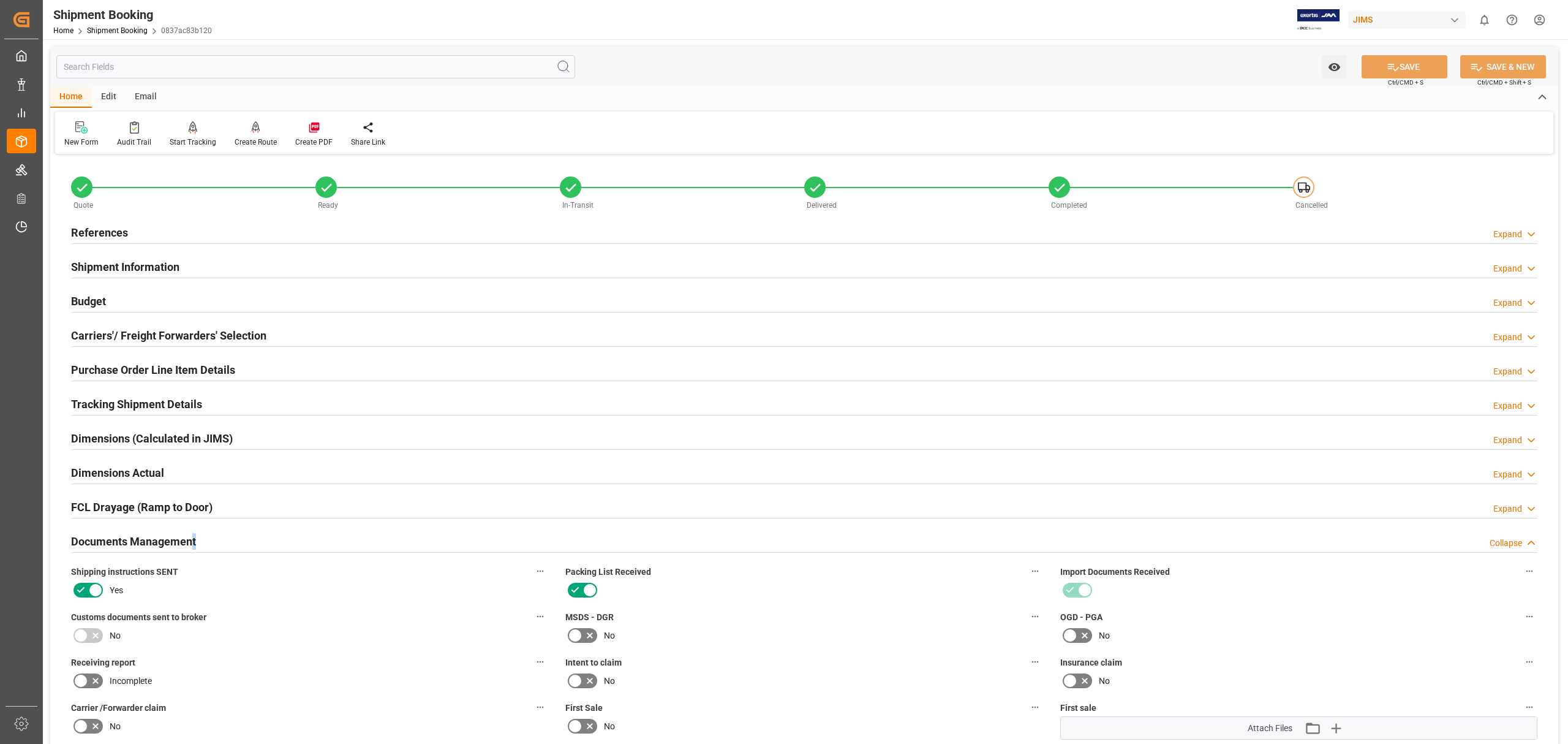
scroll to position [327, 0]
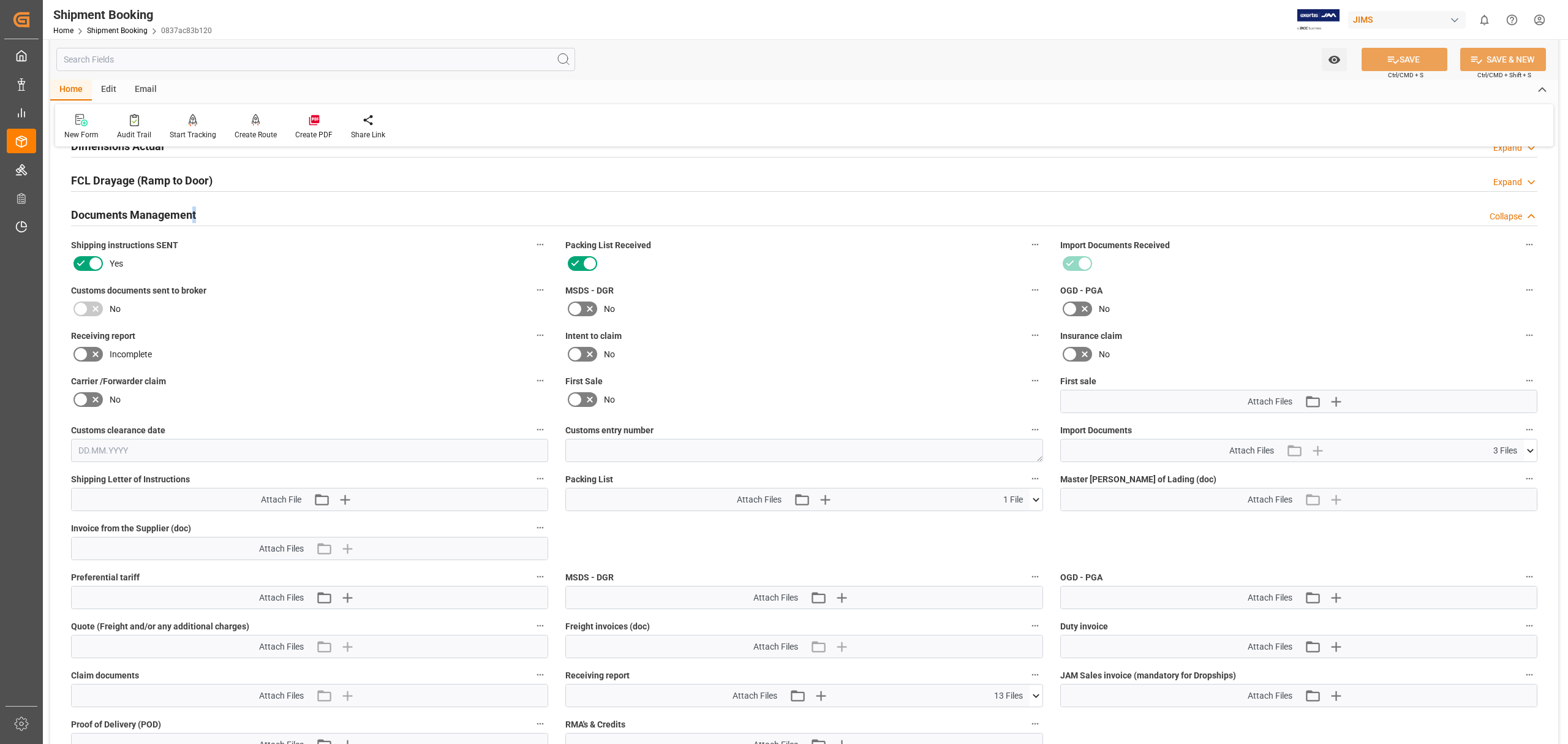
click at [1529, 448] on icon at bounding box center [1530, 451] width 13 height 13
click at [1503, 497] on icon at bounding box center [1498, 499] width 9 height 9
